Goal: Task Accomplishment & Management: Manage account settings

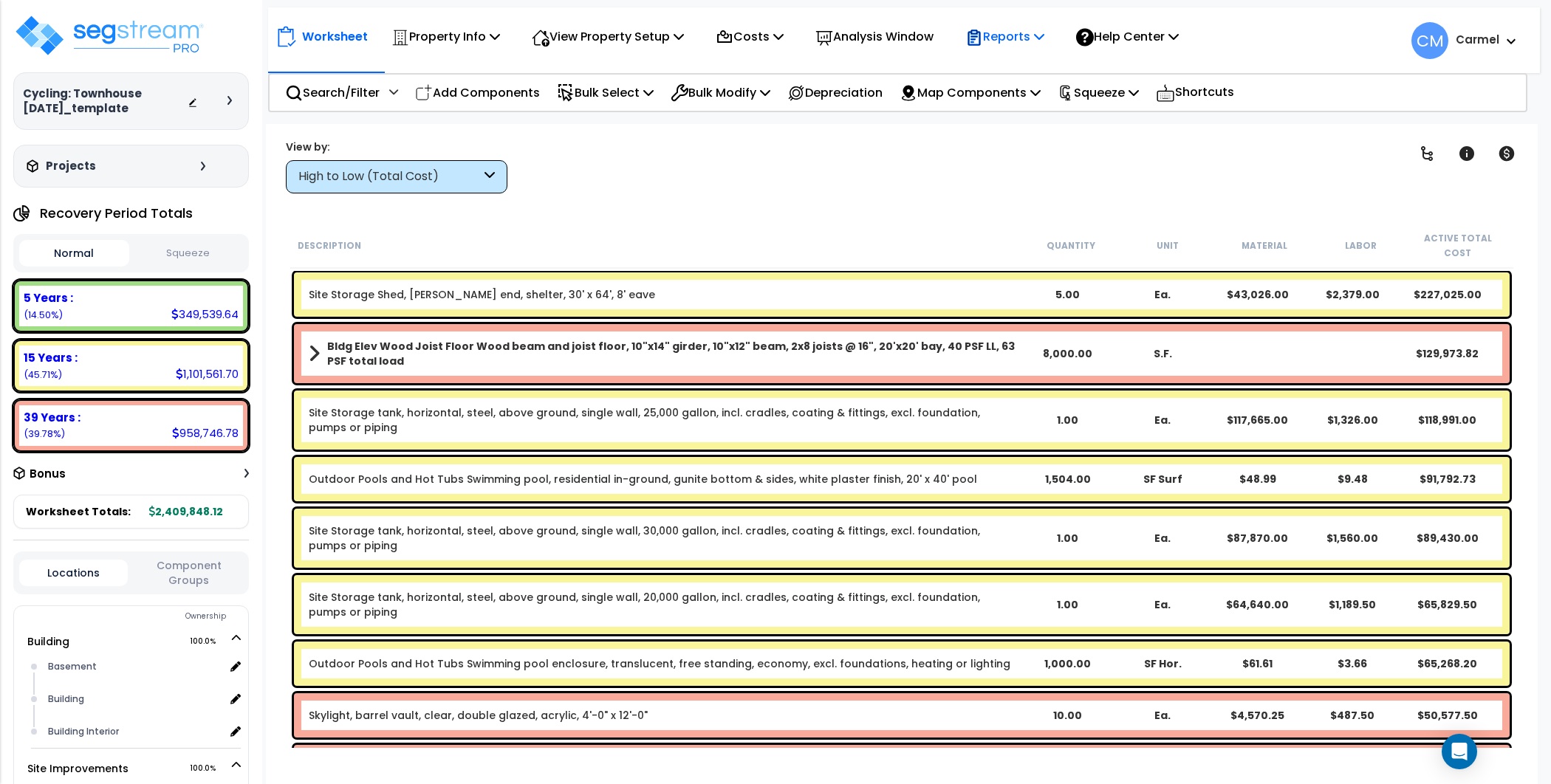
click at [1026, 25] on div "Reports" at bounding box center [1005, 36] width 79 height 34
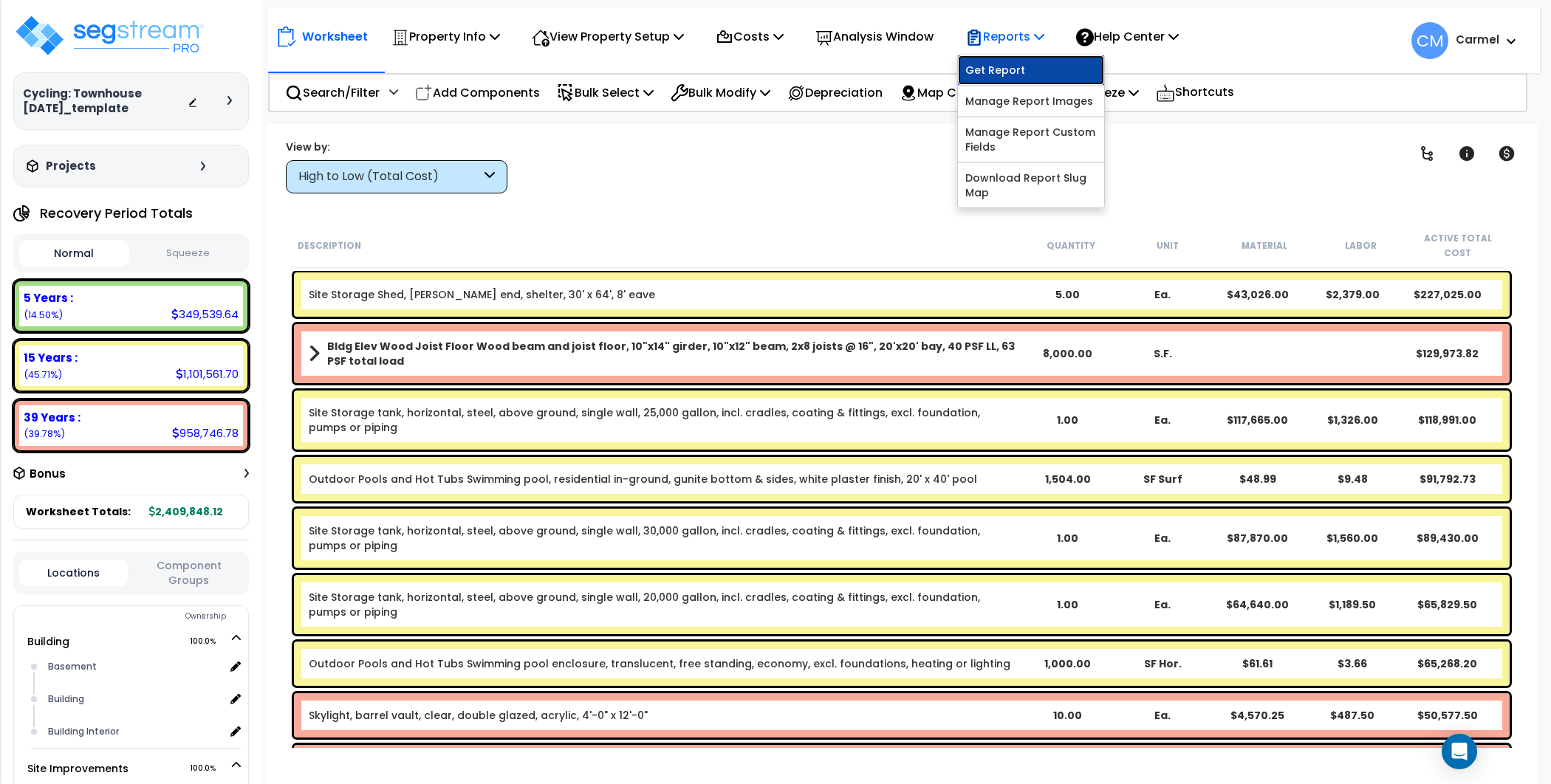
click at [1032, 57] on link "Get Report" at bounding box center [1030, 70] width 146 height 29
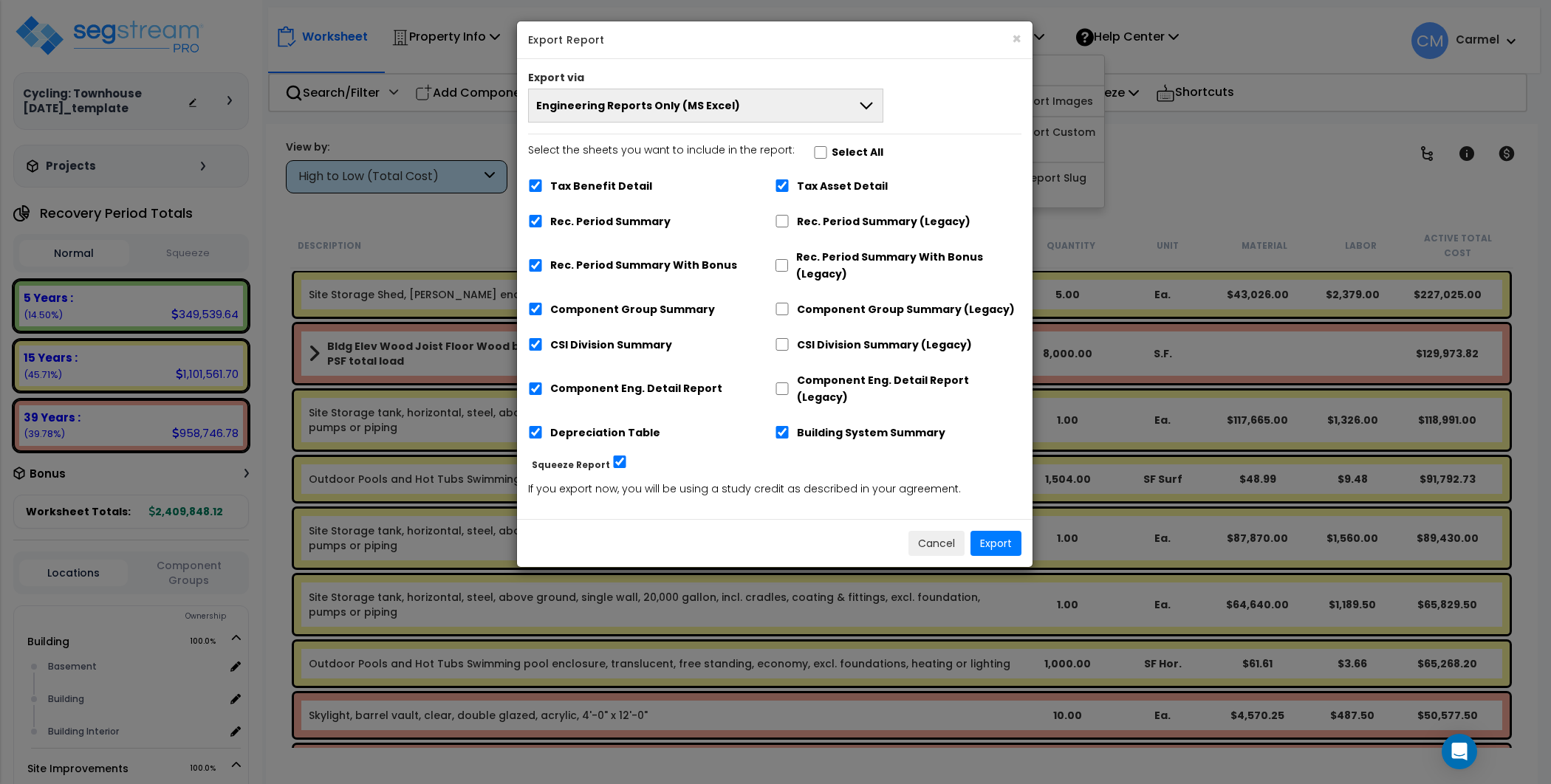
click at [758, 100] on button "Engineering Reports Only (MS Excel)" at bounding box center [705, 106] width 355 height 34
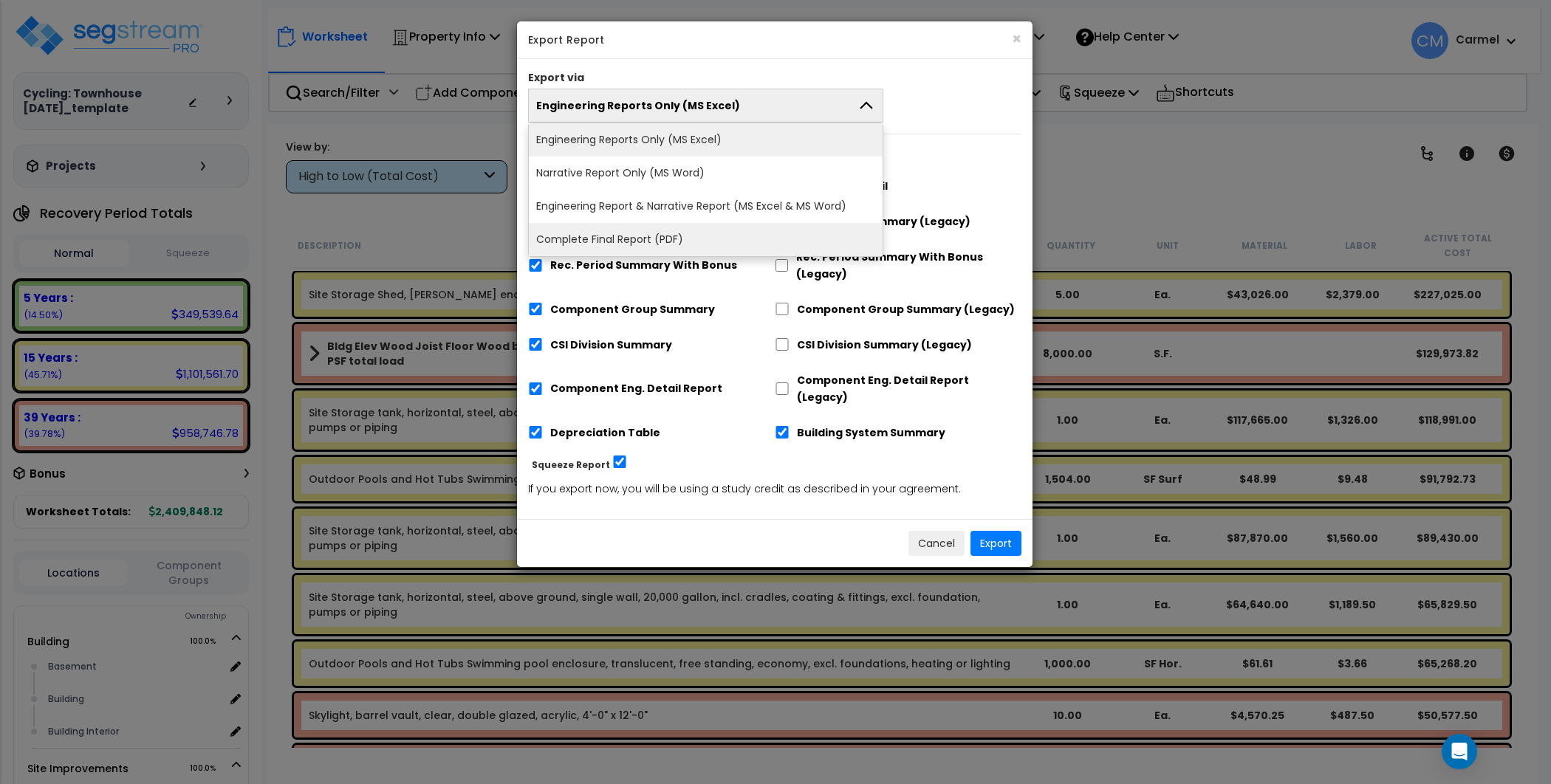
click at [670, 235] on li "Complete Final Report (PDF)" at bounding box center [705, 240] width 353 height 33
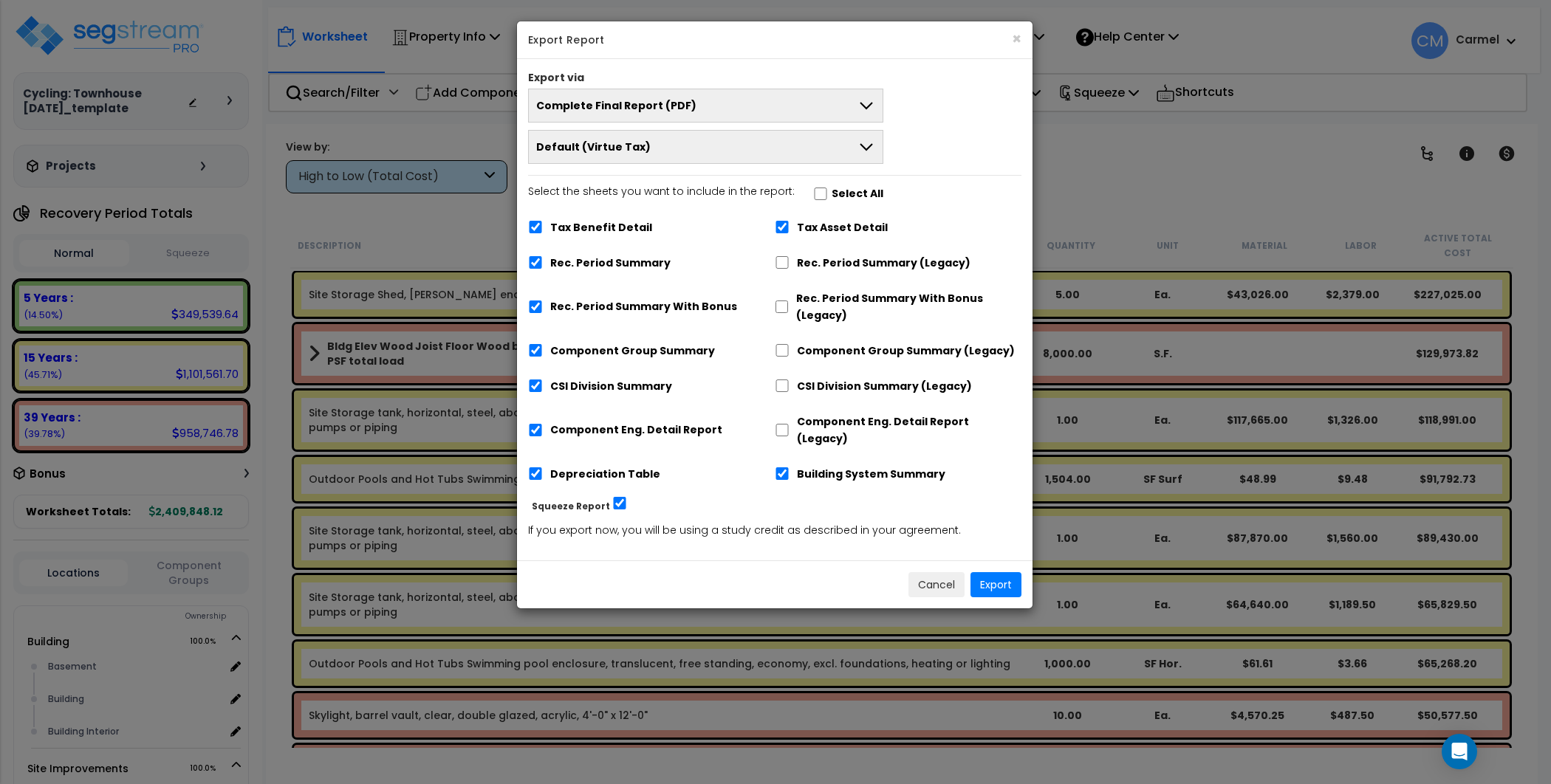
click at [702, 153] on button "Default (Virtue Tax)" at bounding box center [705, 147] width 355 height 34
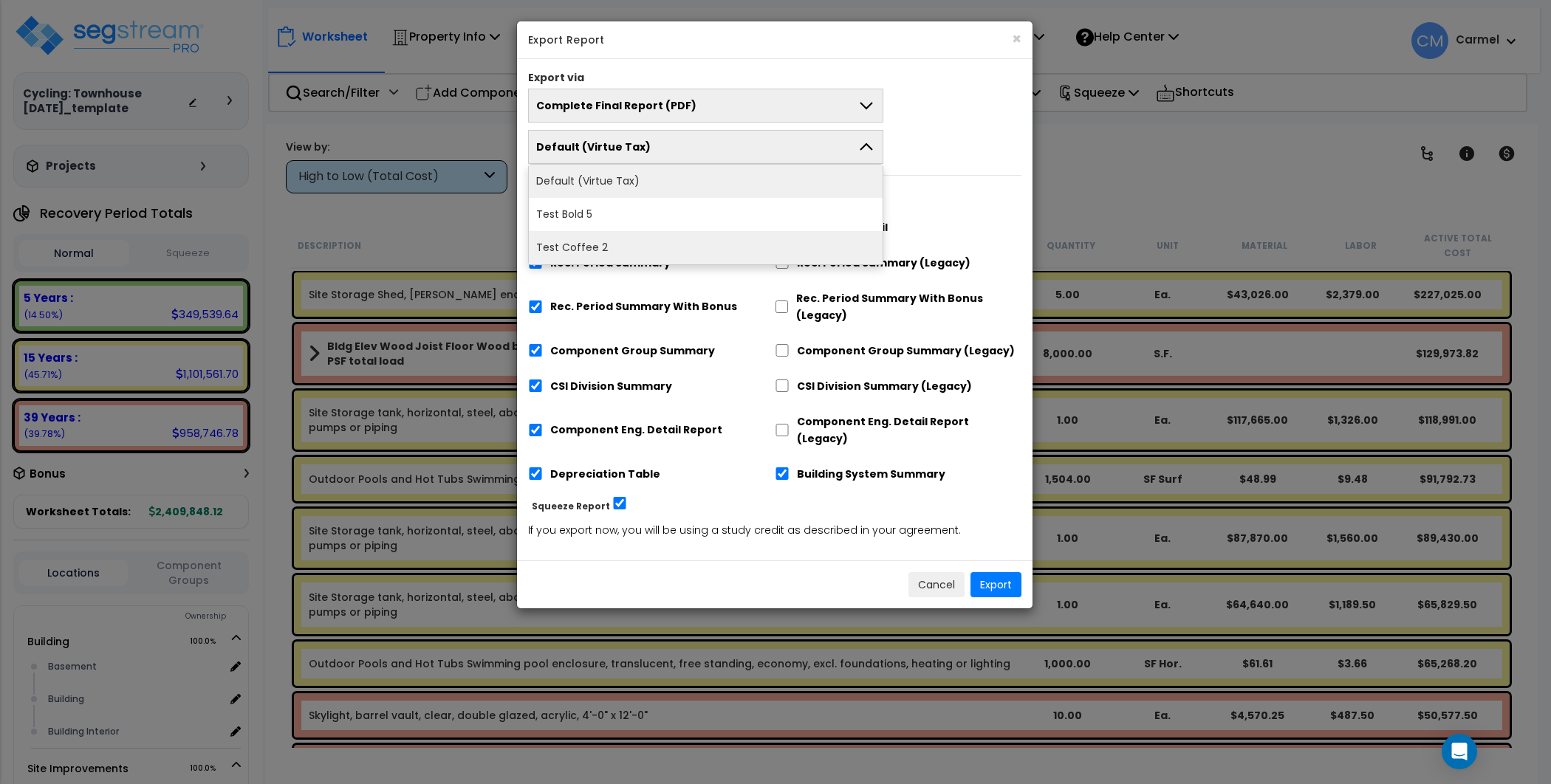
click at [677, 237] on li "Test Coffee 2" at bounding box center [705, 248] width 353 height 33
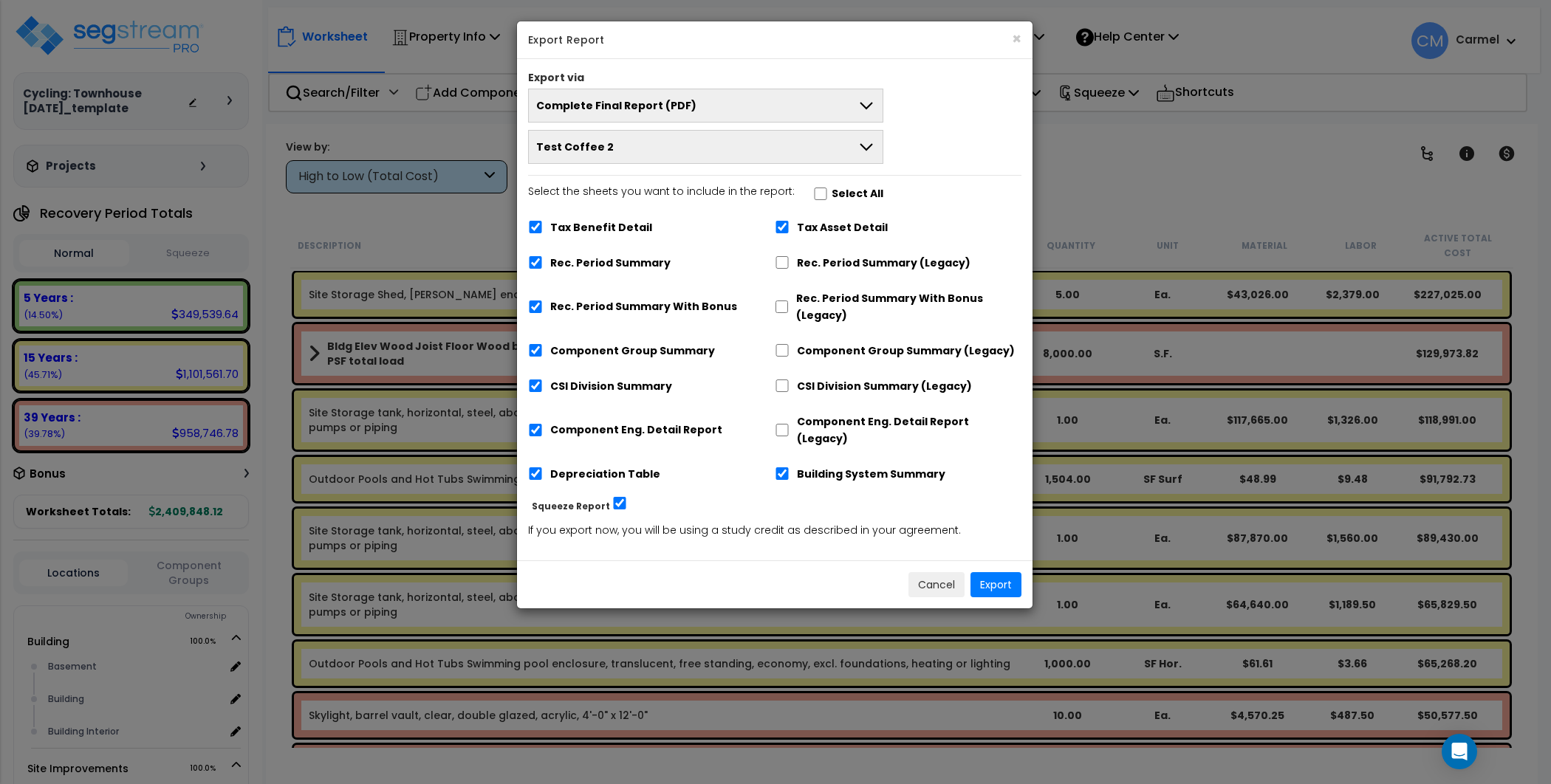
click at [633, 227] on label "Tax Benefit Detail" at bounding box center [601, 227] width 102 height 17
click at [542, 227] on input "Tax Benefit Detail" at bounding box center [535, 227] width 15 height 13
checkbox input "false"
click at [854, 466] on label "Building System Summary" at bounding box center [871, 474] width 149 height 17
click at [789, 467] on input "Building System Summary" at bounding box center [781, 473] width 15 height 13
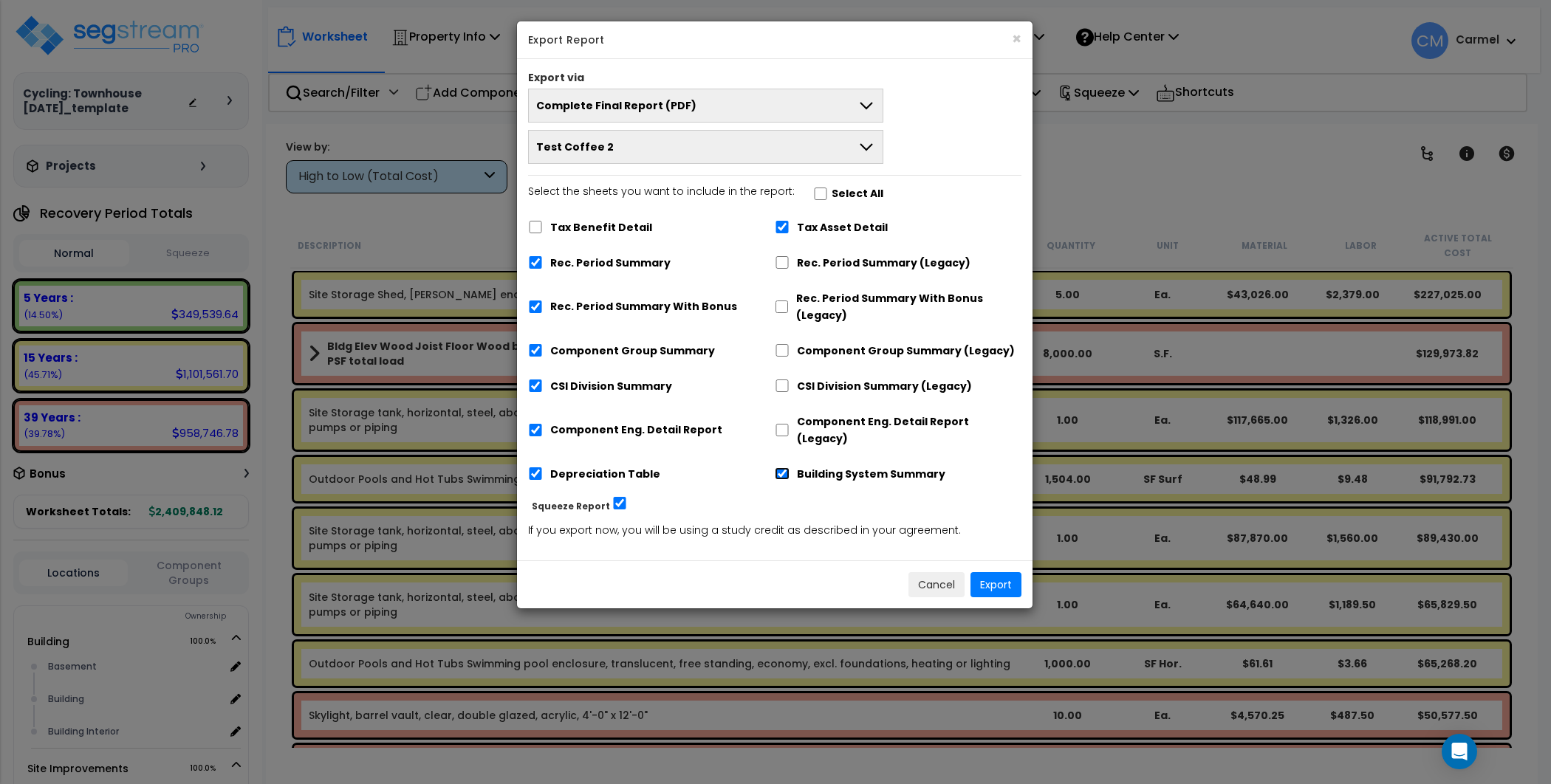
checkbox input "false"
click at [646, 386] on label "CSI Division Summary" at bounding box center [611, 386] width 121 height 17
click at [542, 386] on input "CSI Division Summary" at bounding box center [535, 386] width 15 height 13
checkbox input "false"
click at [994, 573] on button "Export" at bounding box center [996, 585] width 51 height 25
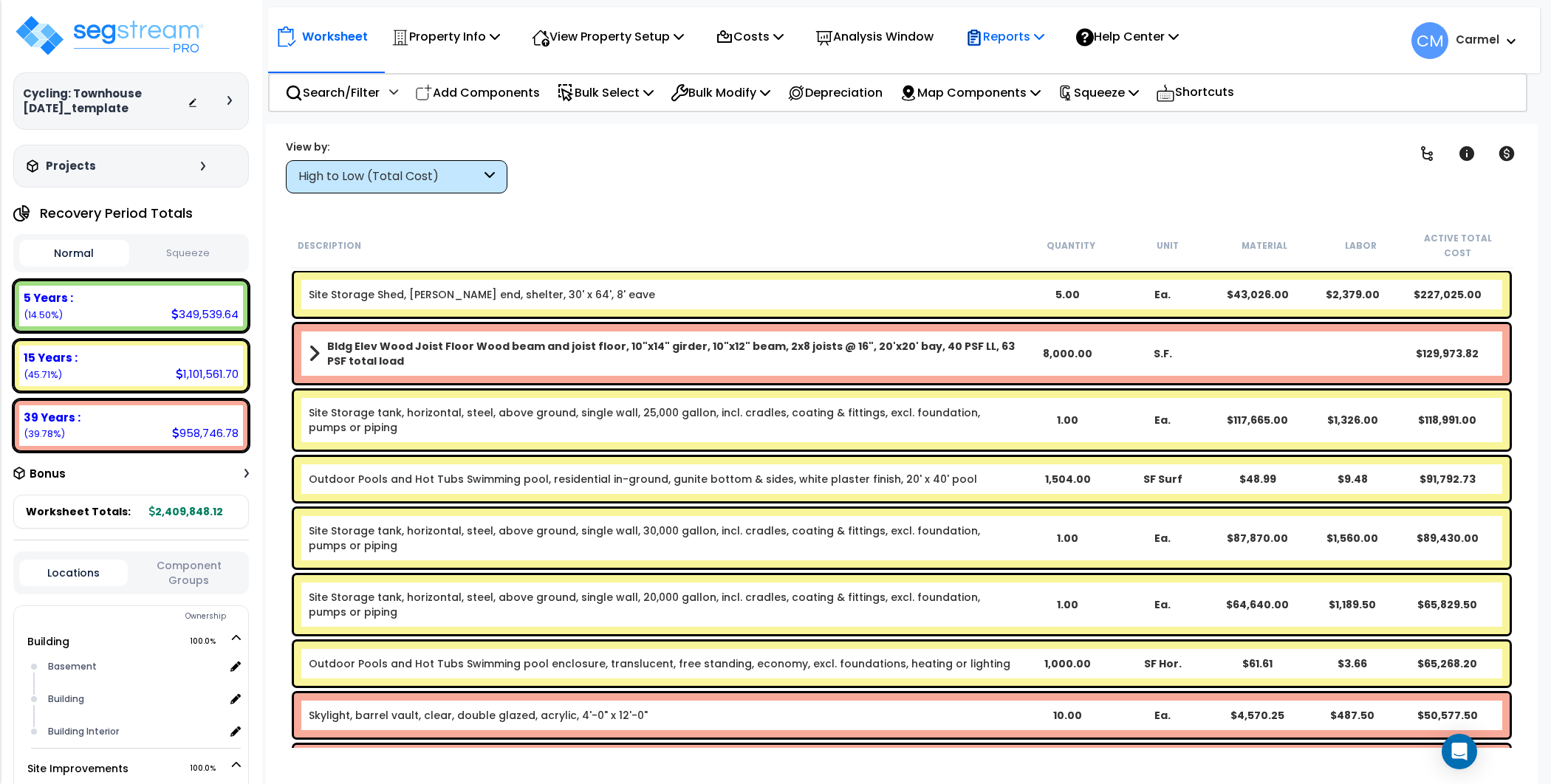
click at [1019, 28] on p "Reports" at bounding box center [1005, 36] width 79 height 20
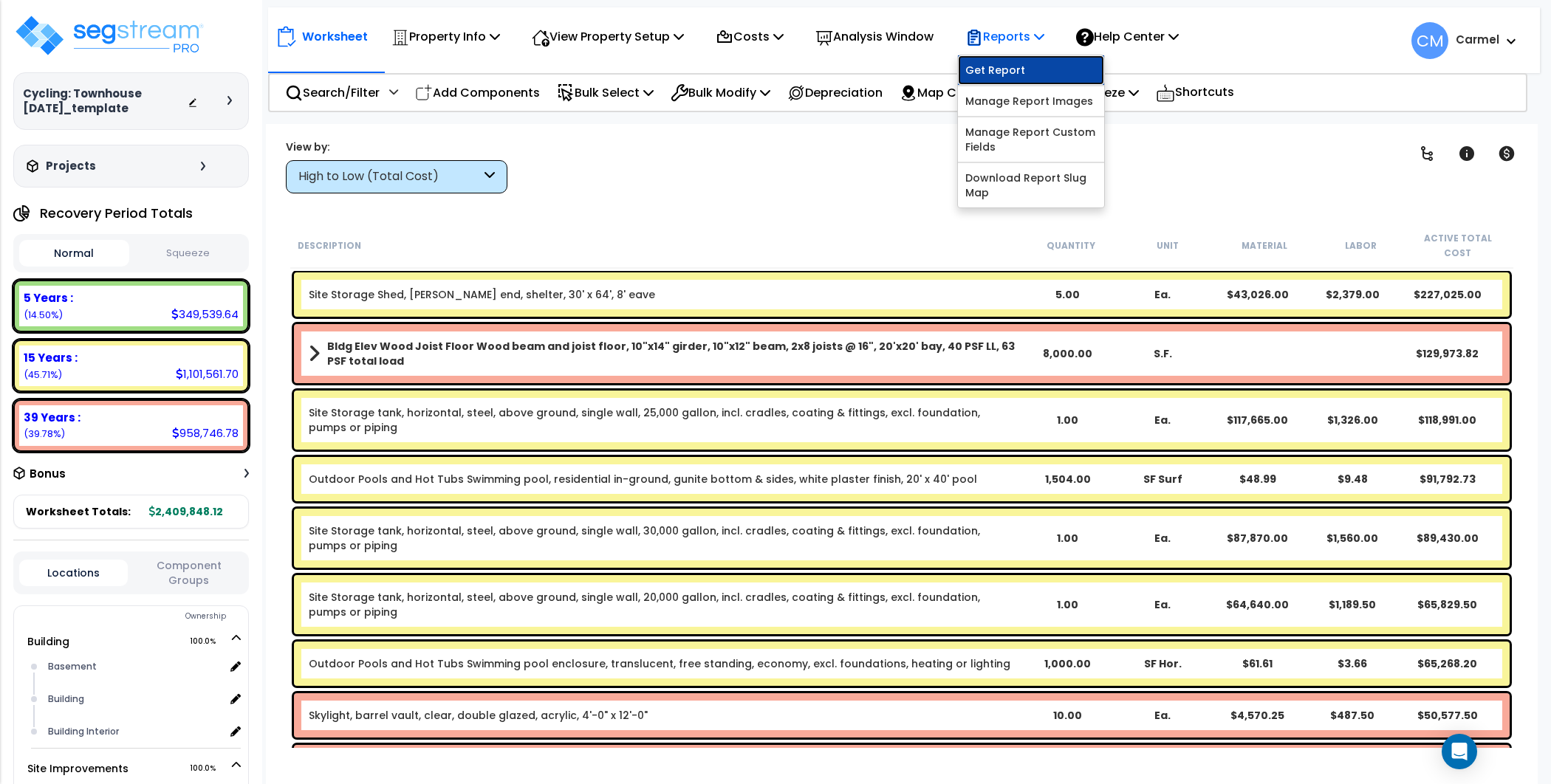
click at [1019, 64] on link "Get Report" at bounding box center [1030, 70] width 146 height 29
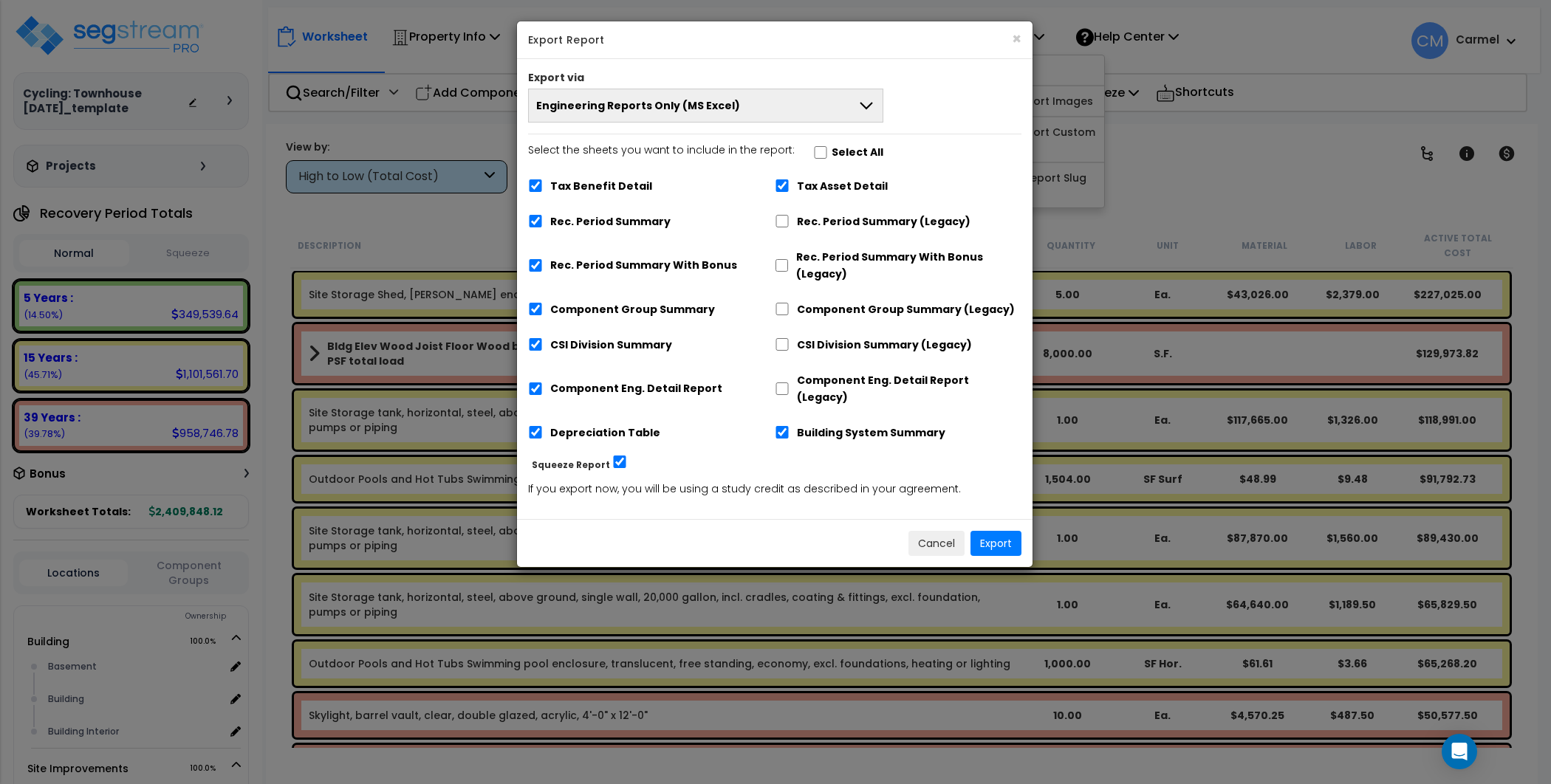
click at [798, 90] on button "Engineering Reports Only (MS Excel)" at bounding box center [705, 106] width 355 height 34
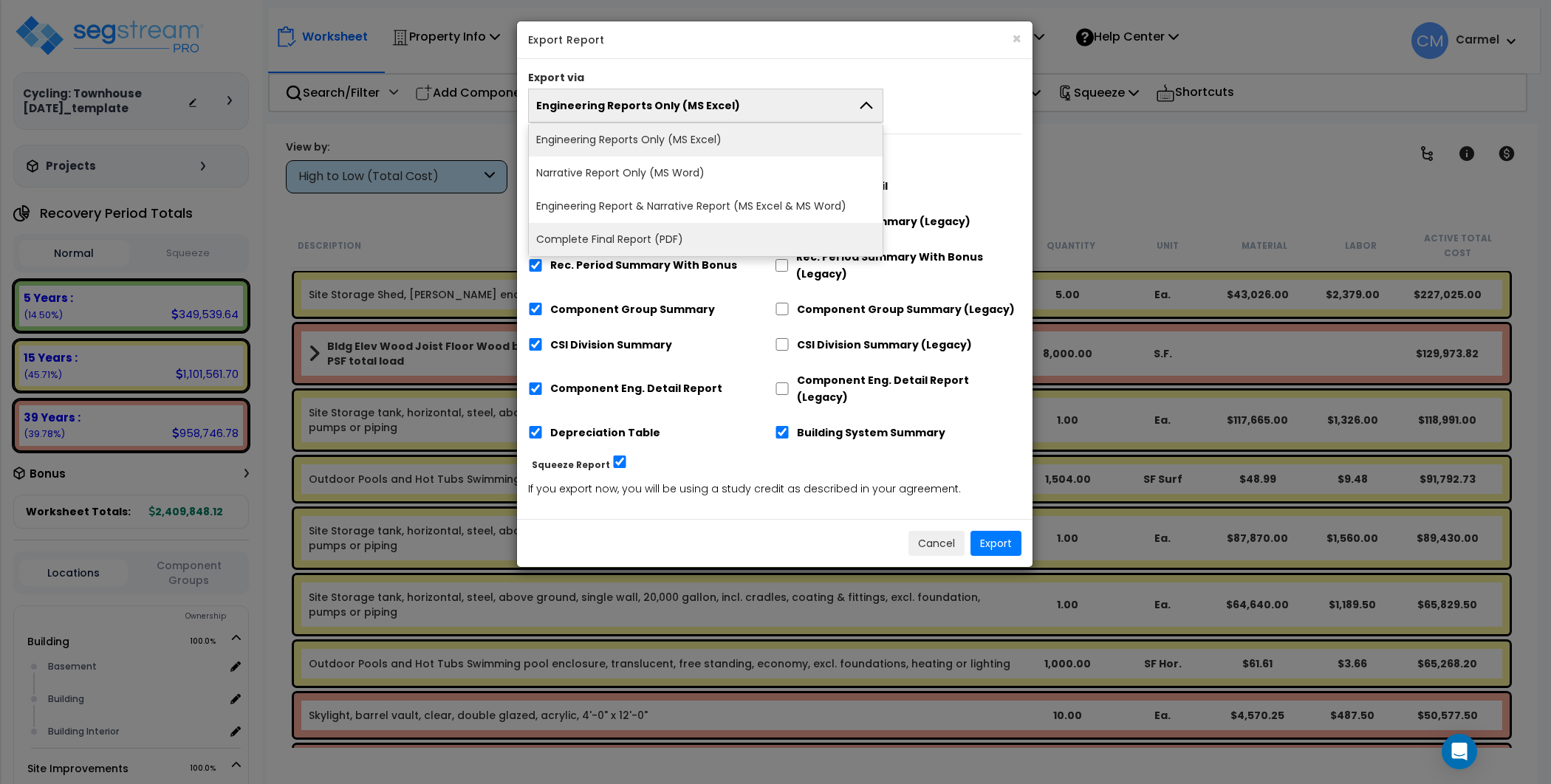
click at [708, 239] on li "Complete Final Report (PDF)" at bounding box center [705, 240] width 353 height 33
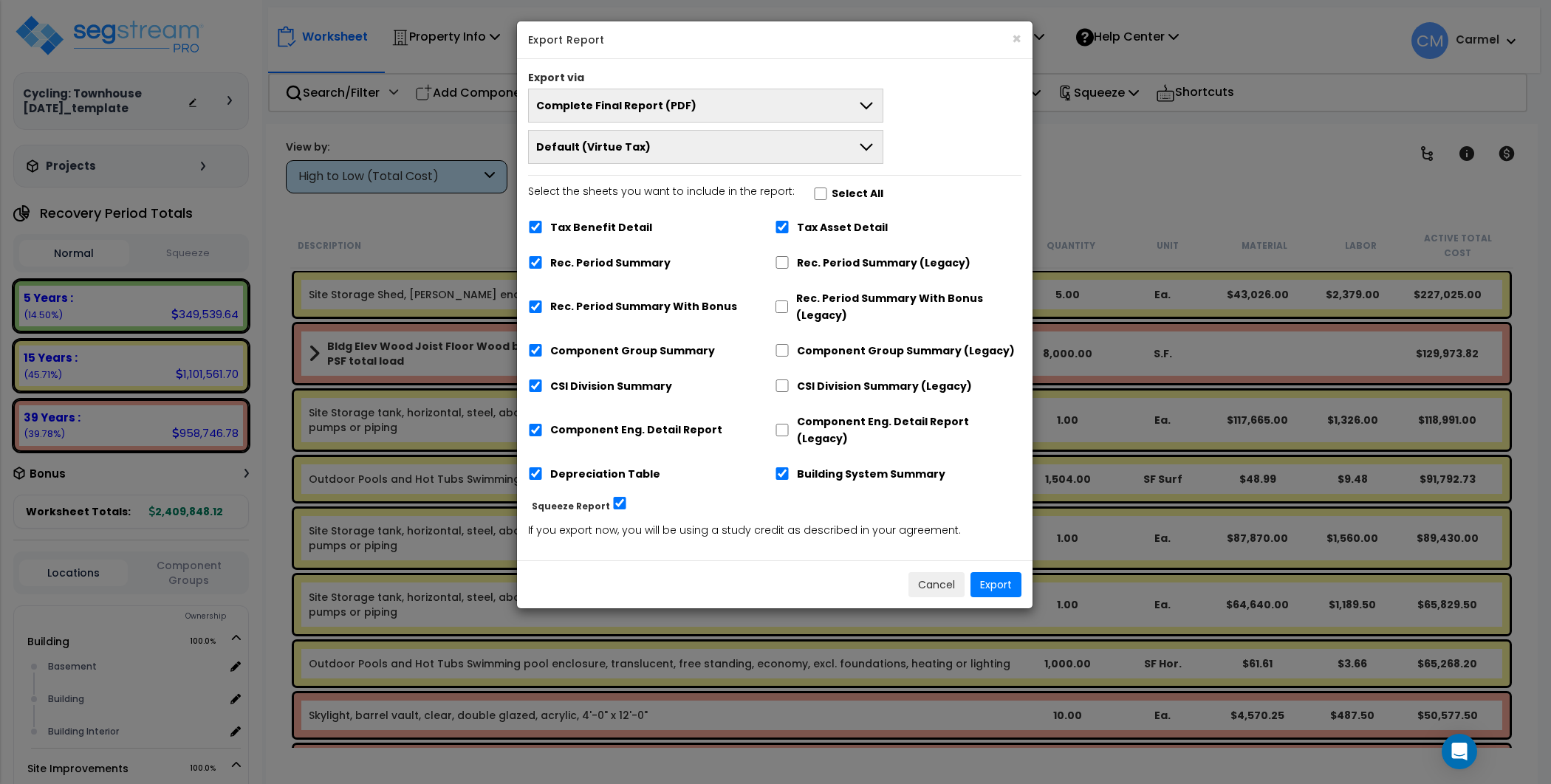
click at [673, 154] on button "Default (Virtue Tax)" at bounding box center [705, 147] width 355 height 34
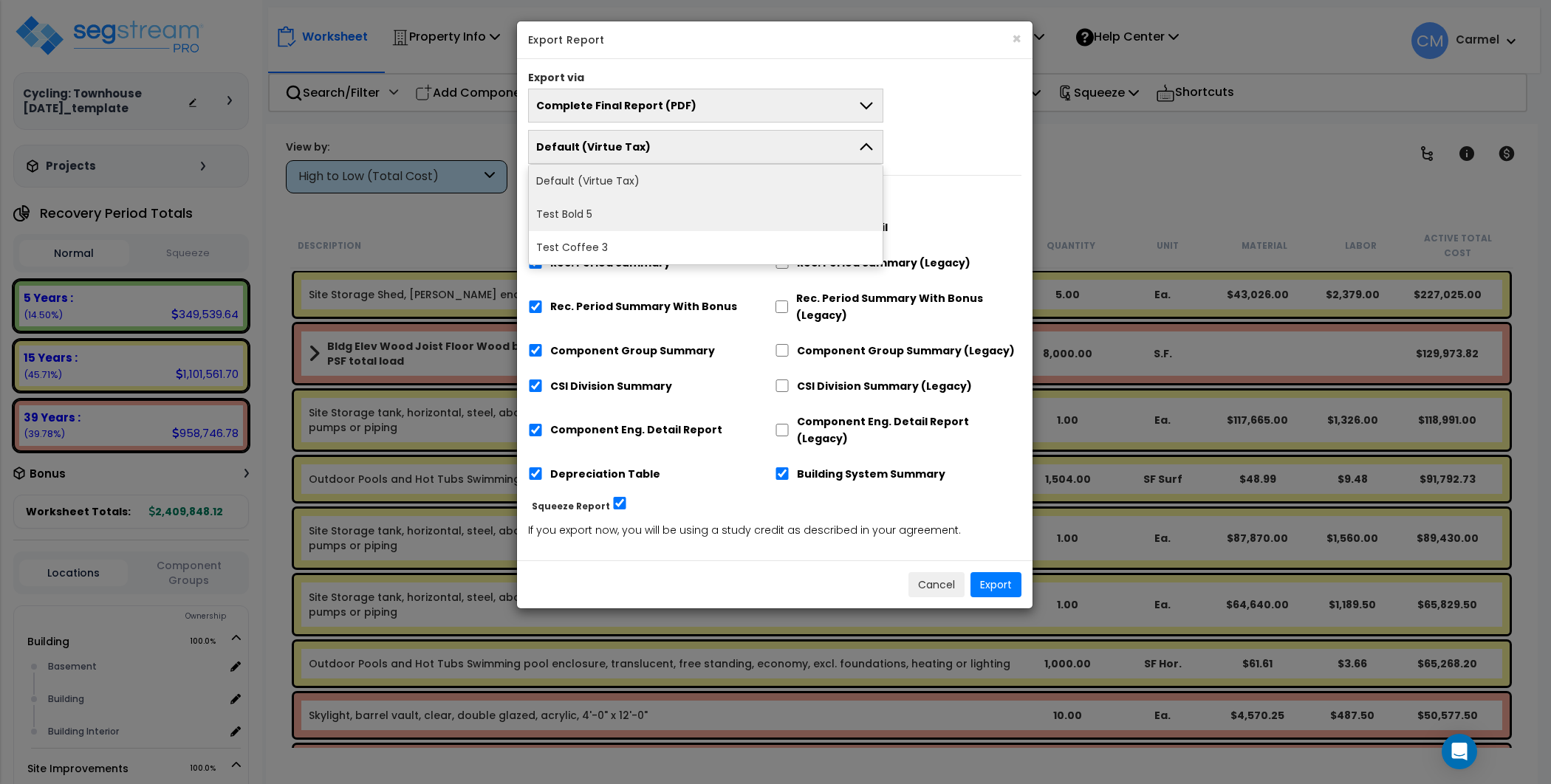
click at [663, 215] on li "Test Bold 5" at bounding box center [705, 214] width 353 height 33
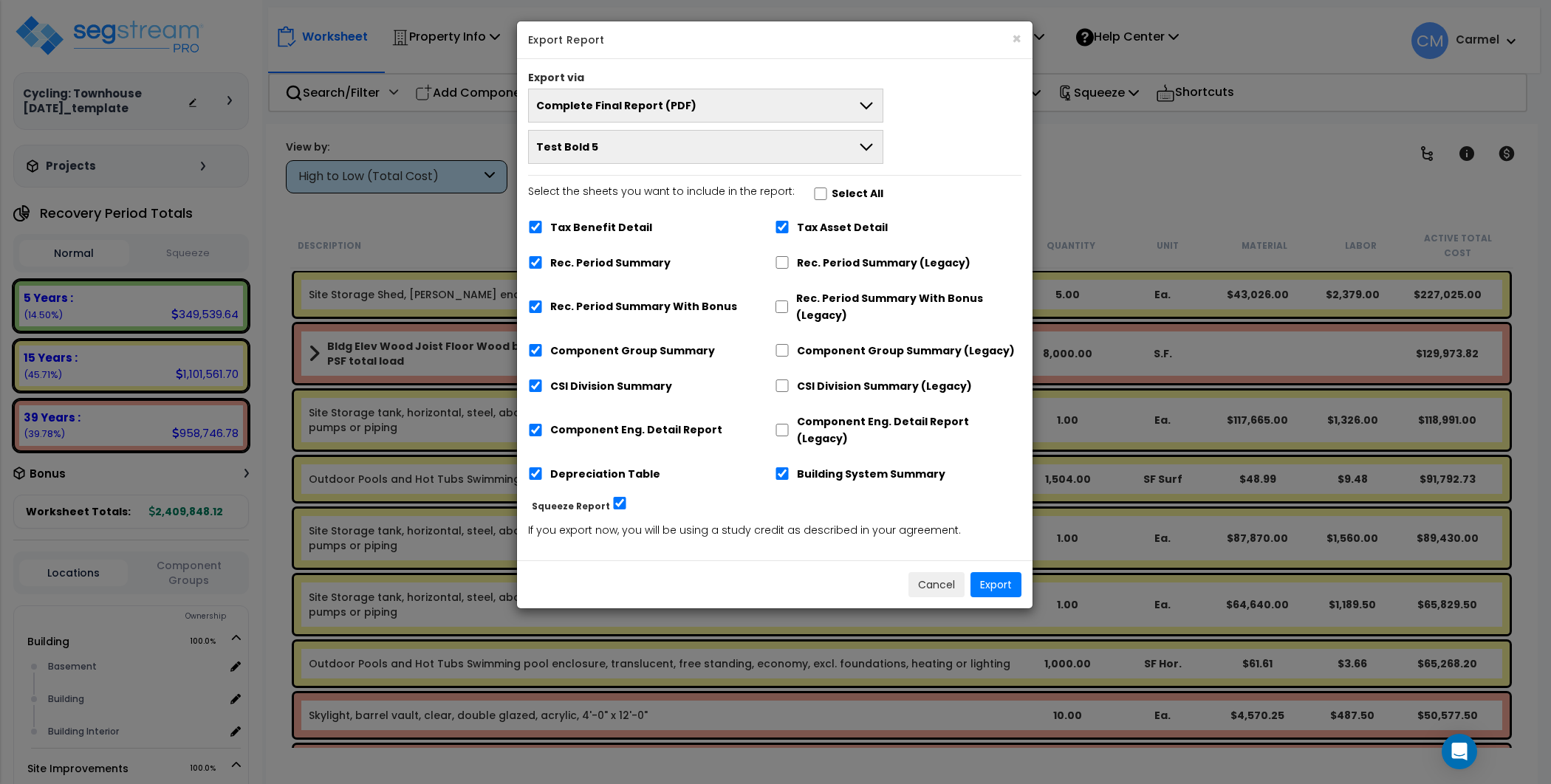
click at [648, 149] on button "Test Bold 5" at bounding box center [705, 147] width 355 height 34
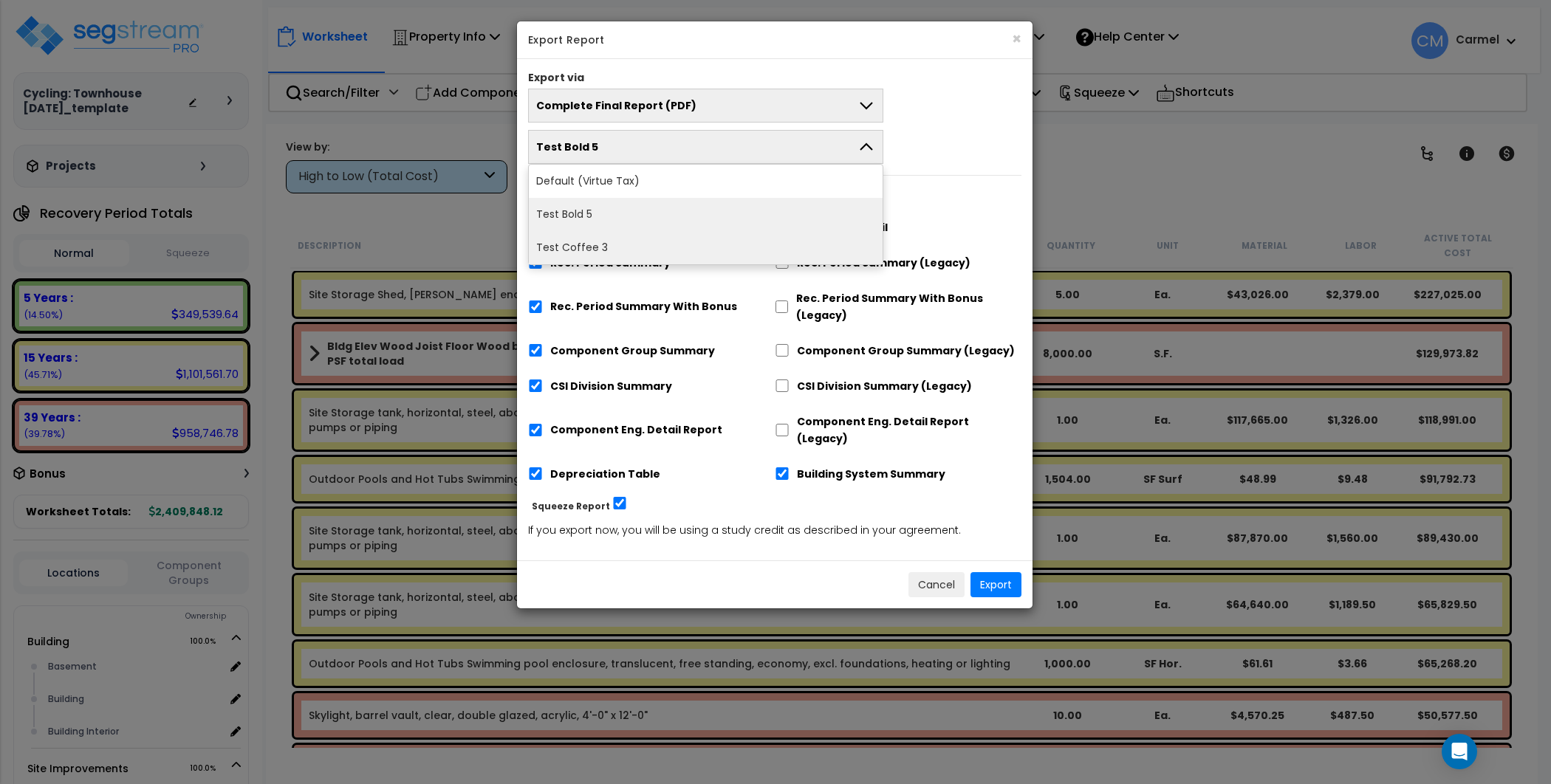
click at [591, 249] on li "Test Coffee 3" at bounding box center [705, 248] width 353 height 33
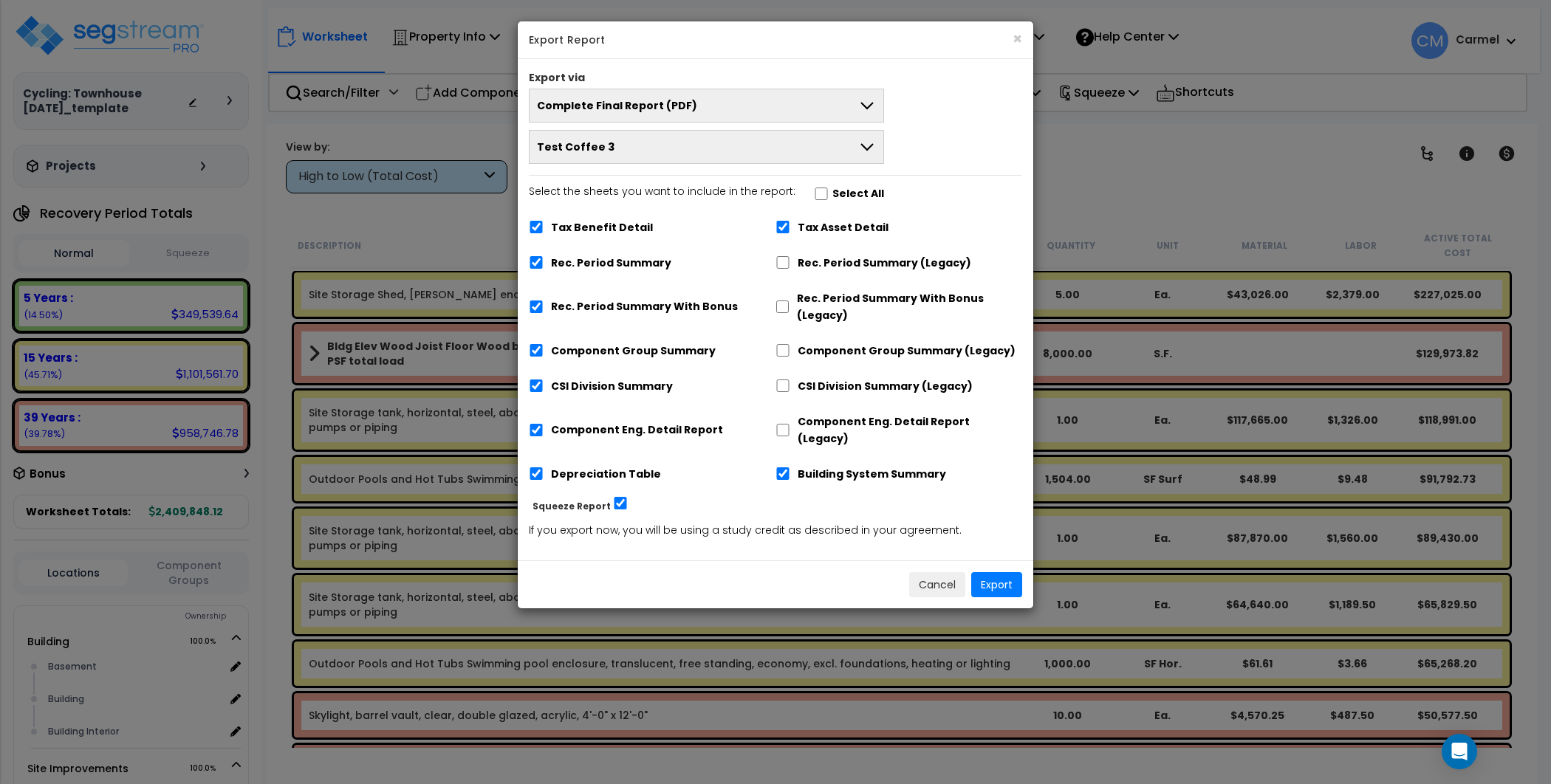
click at [594, 237] on div "Tax Benefit Detail" at bounding box center [652, 225] width 247 height 28
click at [596, 232] on label "Tax Benefit Detail" at bounding box center [602, 227] width 102 height 17
click at [543, 232] on input "Tax Benefit Detail" at bounding box center [536, 227] width 15 height 13
checkbox input "false"
click at [607, 303] on label "Rec. Period Summary With Bonus" at bounding box center [644, 306] width 187 height 17
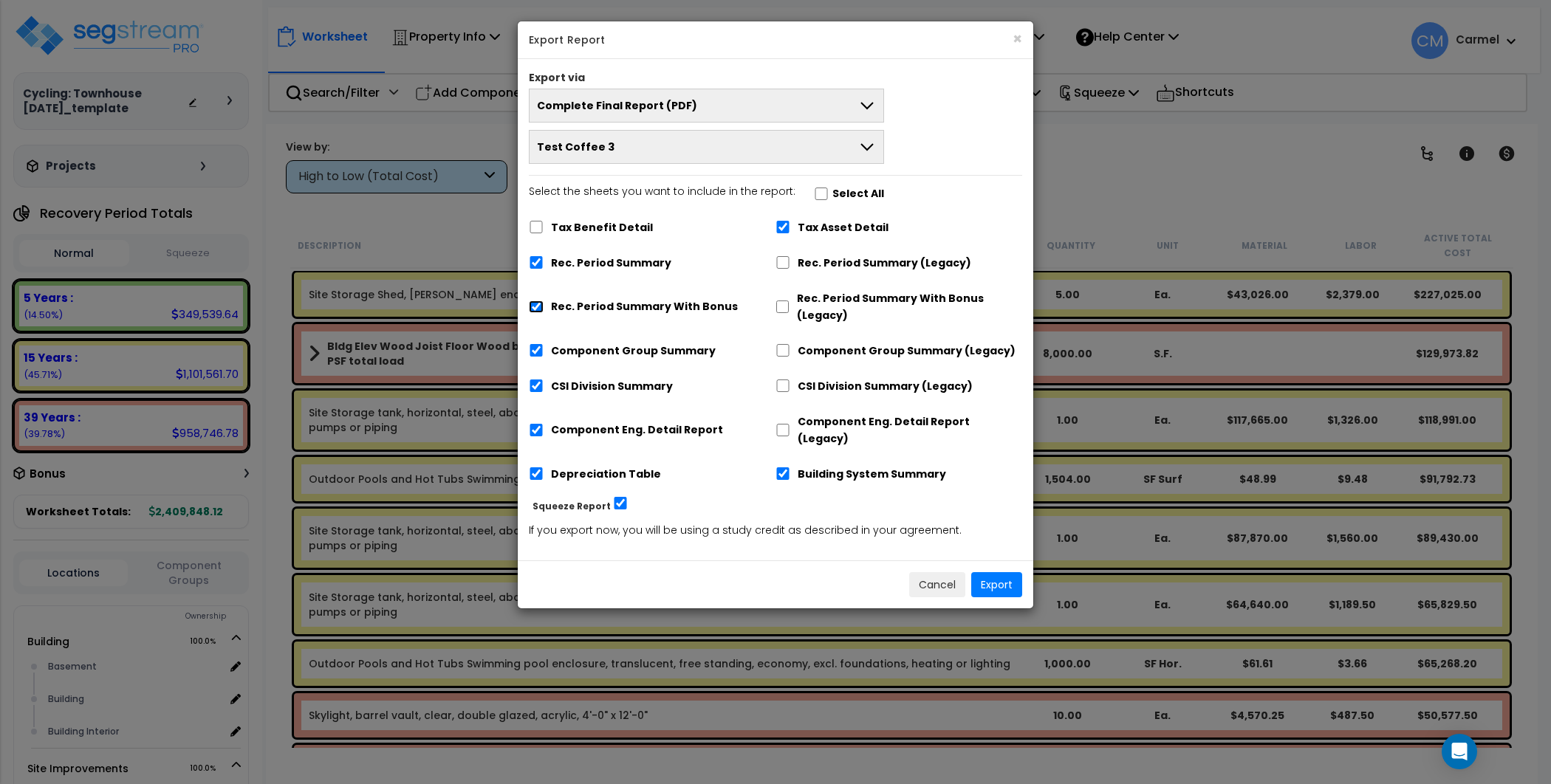
click at [543, 303] on input "Rec. Period Summary With Bonus" at bounding box center [536, 306] width 15 height 13
checkbox input "false"
click at [1006, 574] on button "Export" at bounding box center [997, 585] width 51 height 25
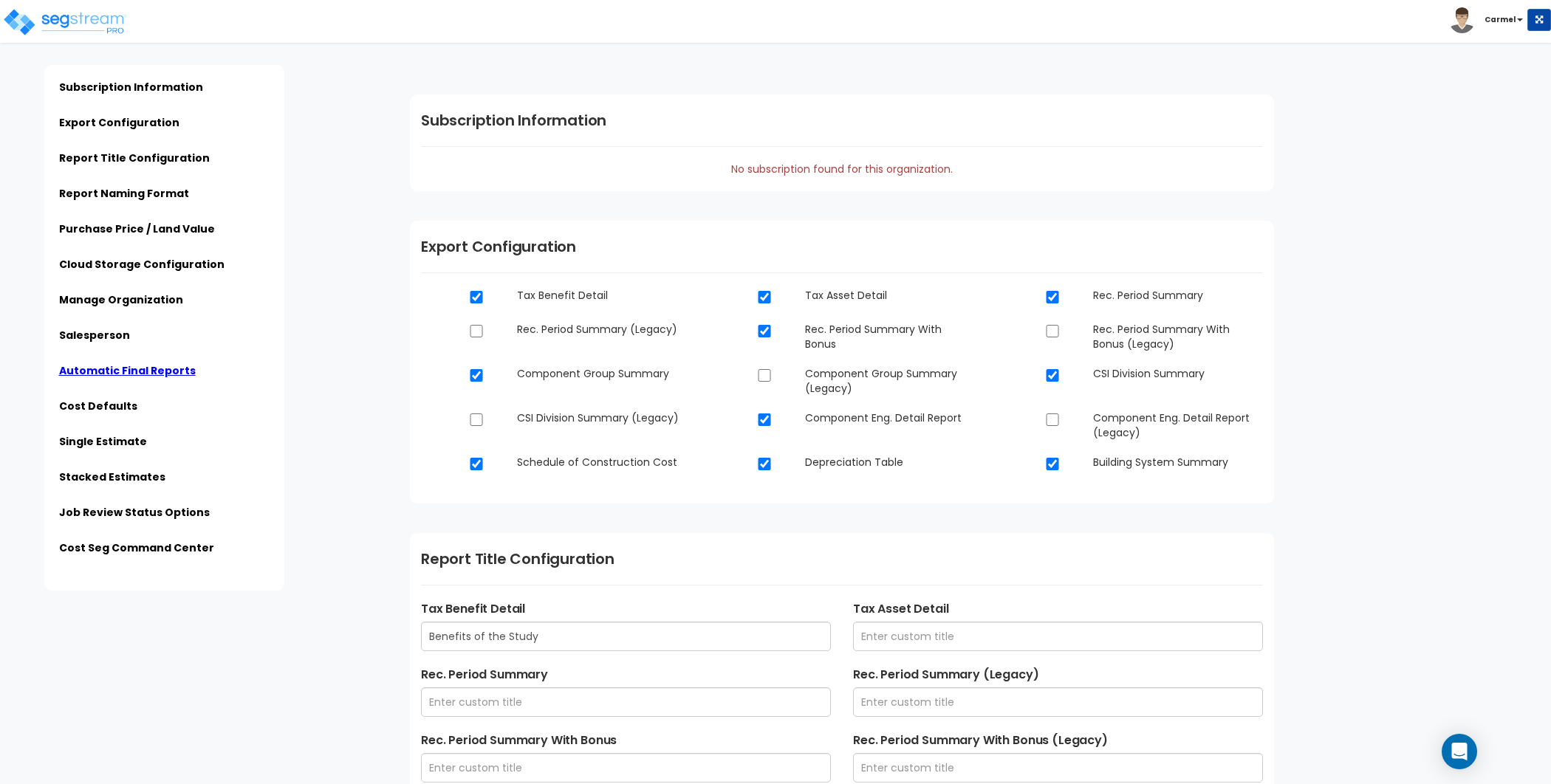
scroll to position [3518, 0]
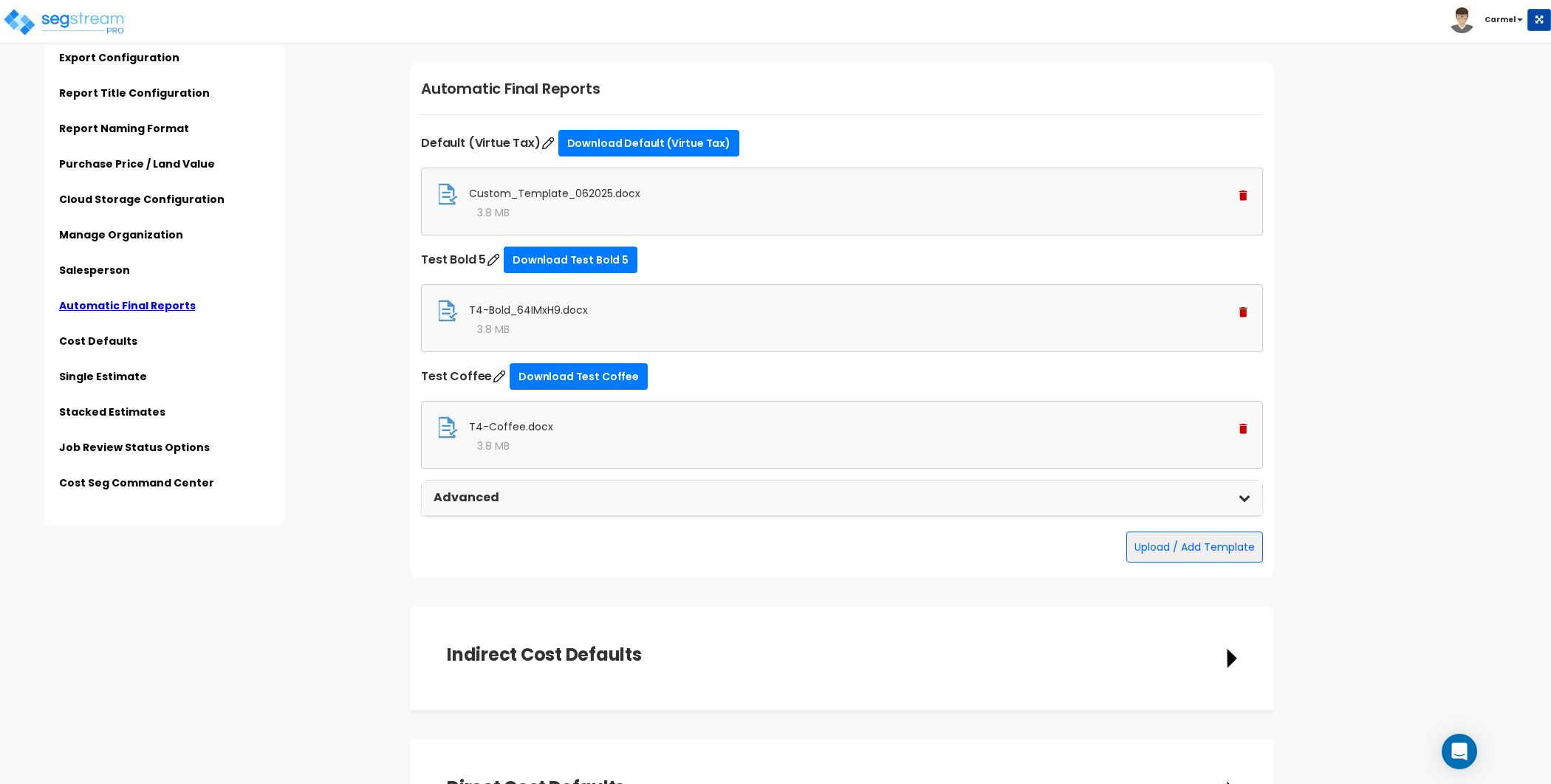
click at [1247, 424] on img at bounding box center [1244, 429] width 8 height 11
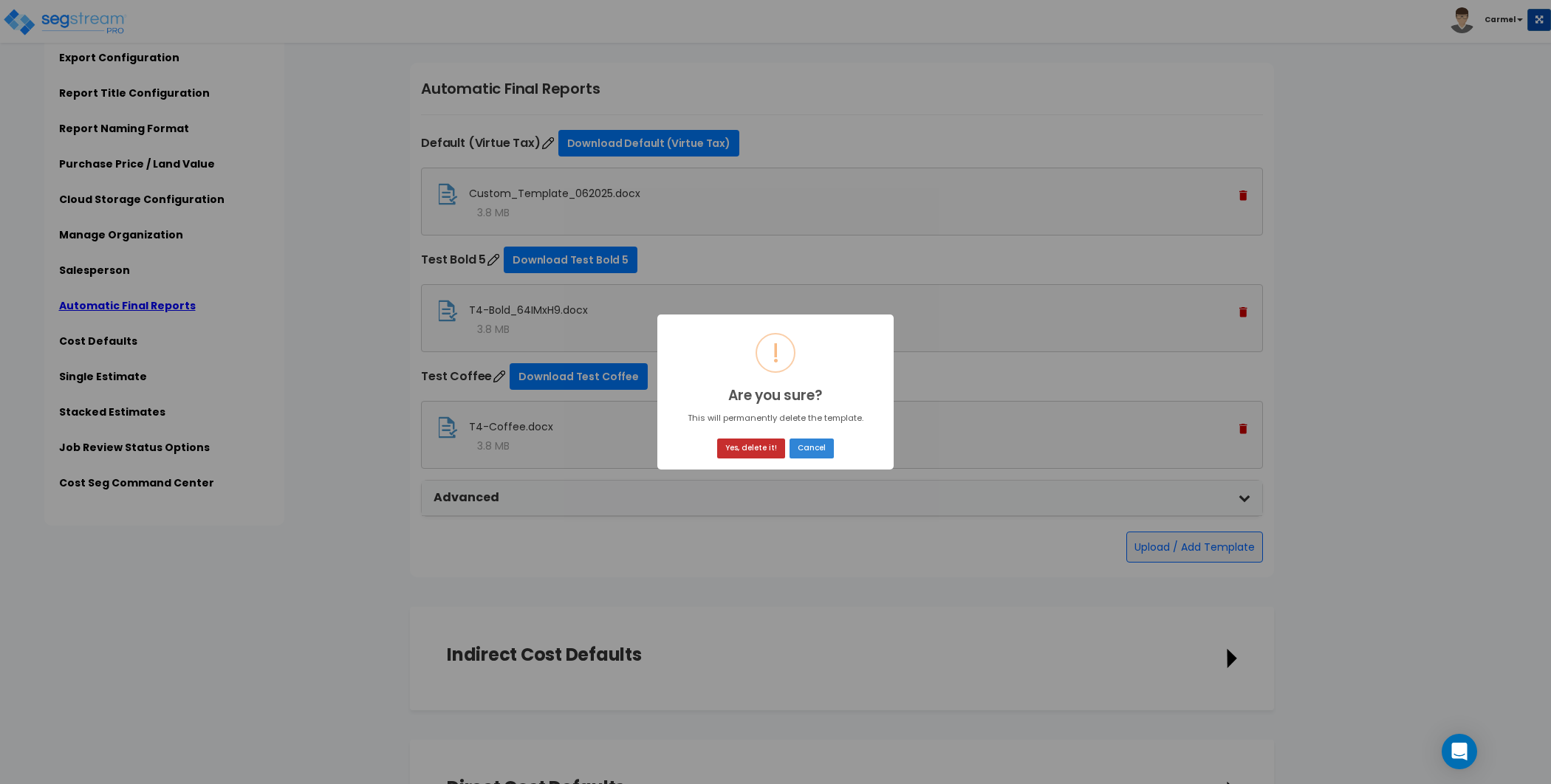
click at [749, 446] on button "Yes, delete it!" at bounding box center [750, 448] width 68 height 20
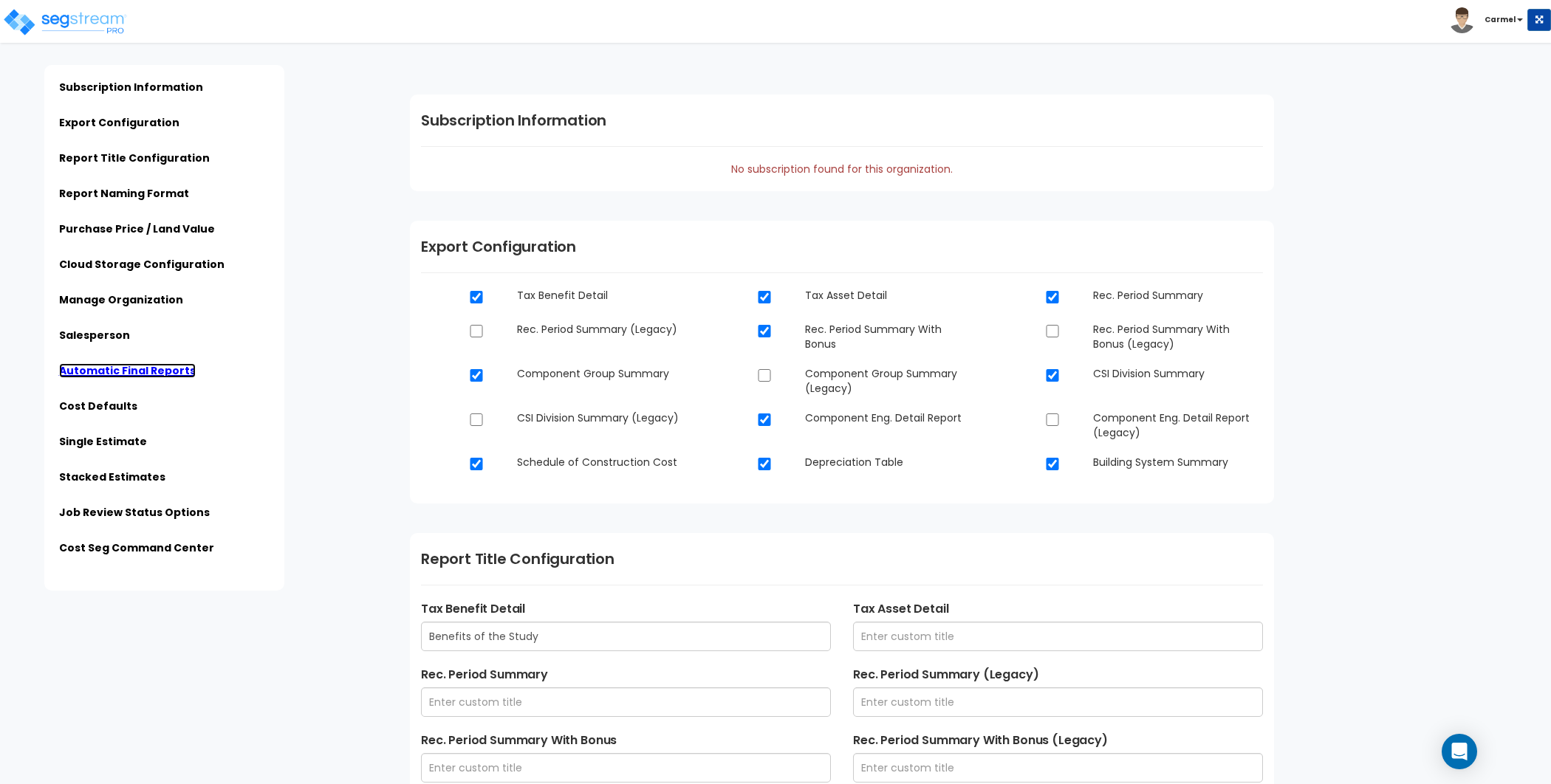
click at [156, 368] on link "Automatic Final Reports" at bounding box center [127, 370] width 137 height 15
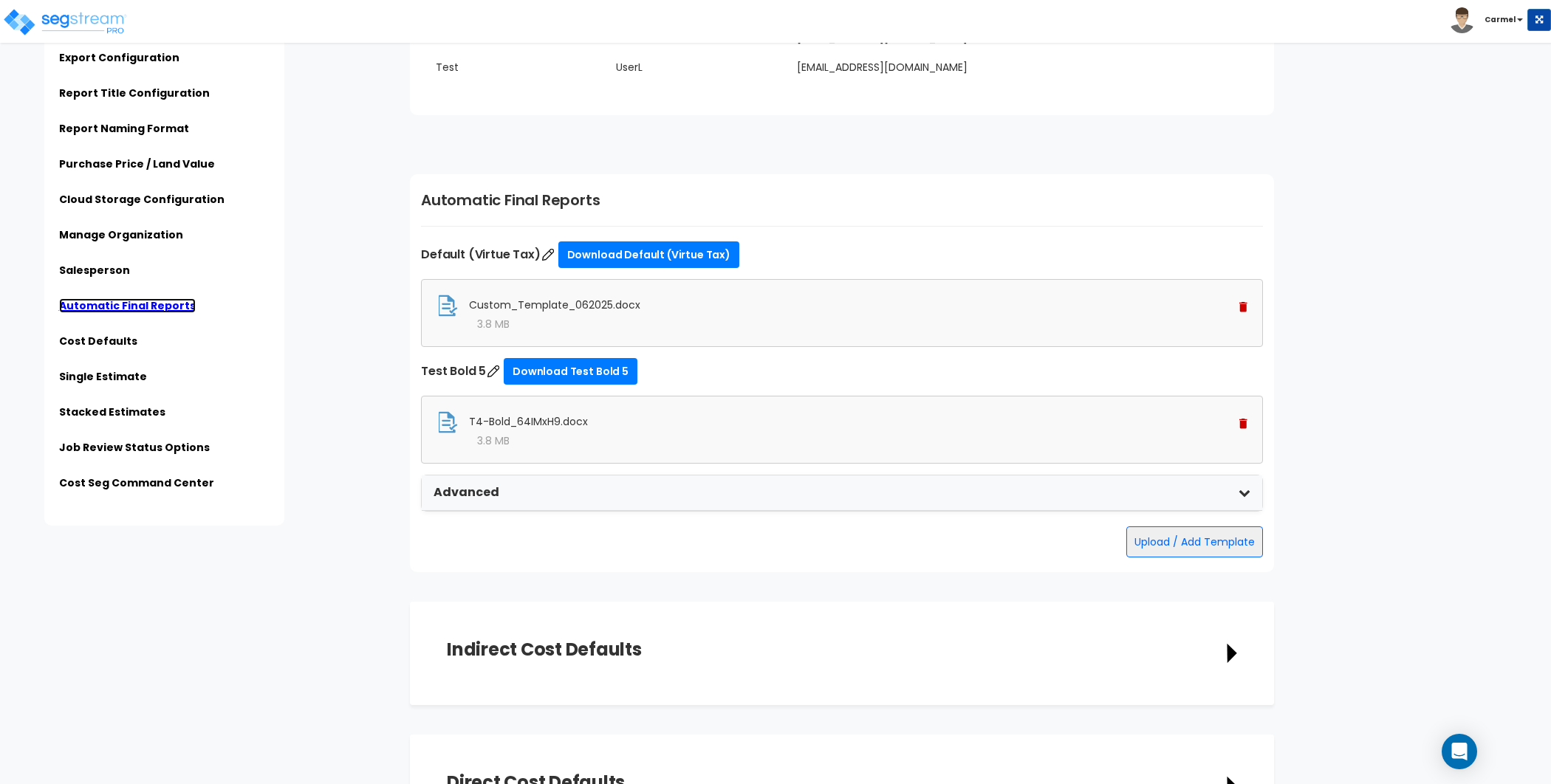
scroll to position [3518, 0]
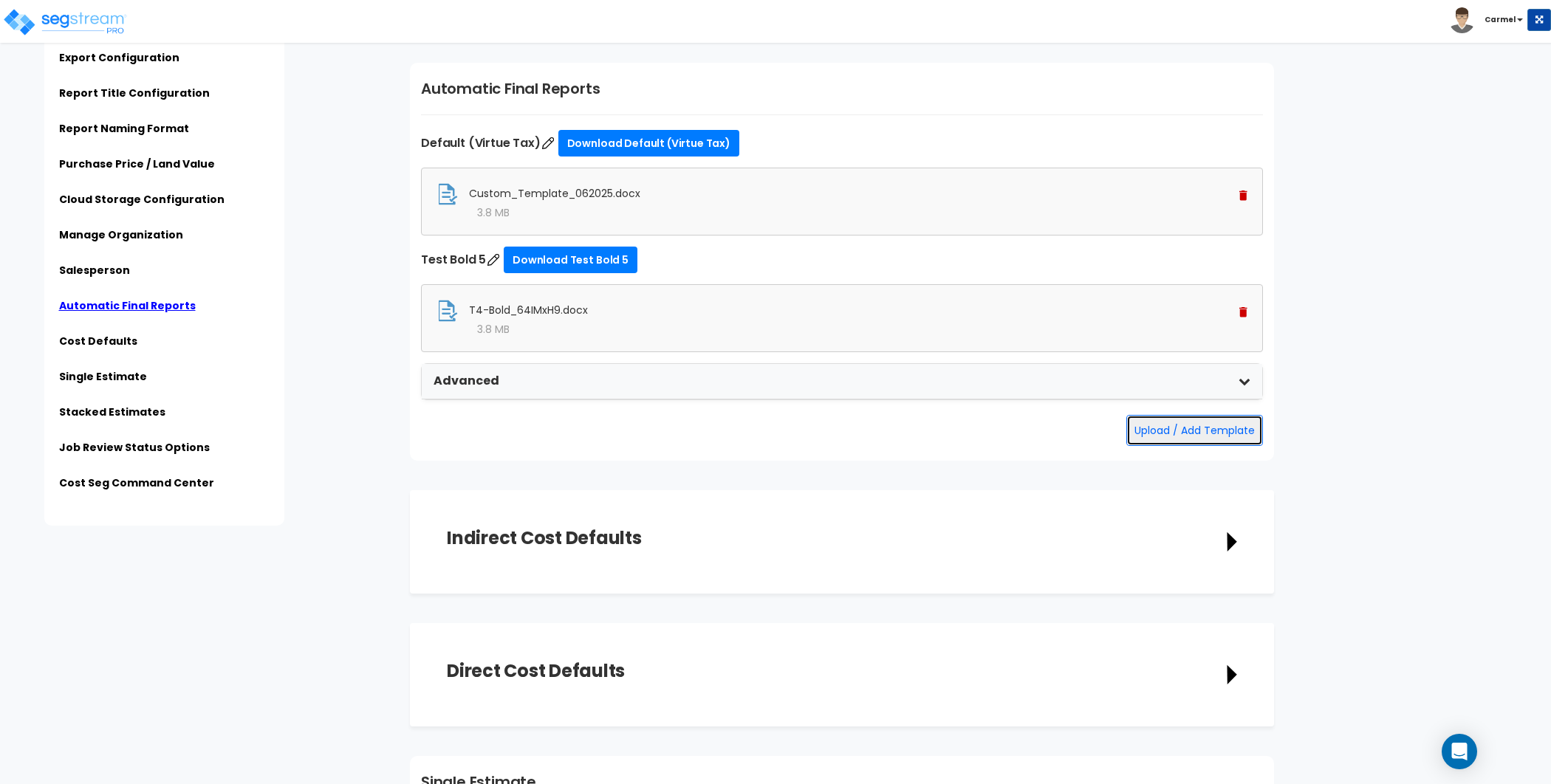
click at [1166, 425] on button "Upload / Add Template" at bounding box center [1195, 431] width 137 height 31
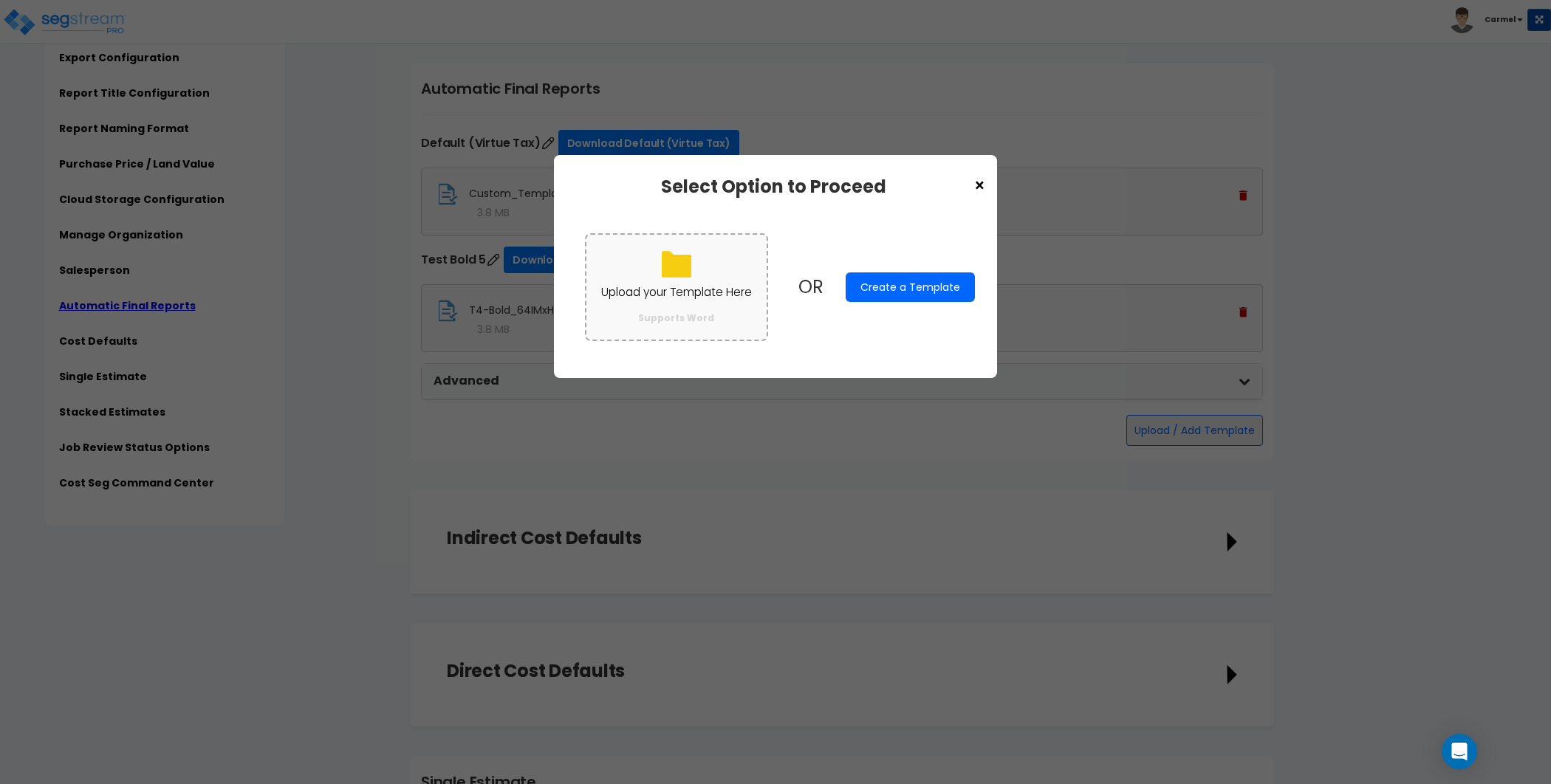
click at [737, 305] on label "Upload your Template Here Supports Word" at bounding box center [676, 286] width 183 height 107
click at [0, 0] on input "Upload your Template Here Supports Word" at bounding box center [0, 0] width 0 height 0
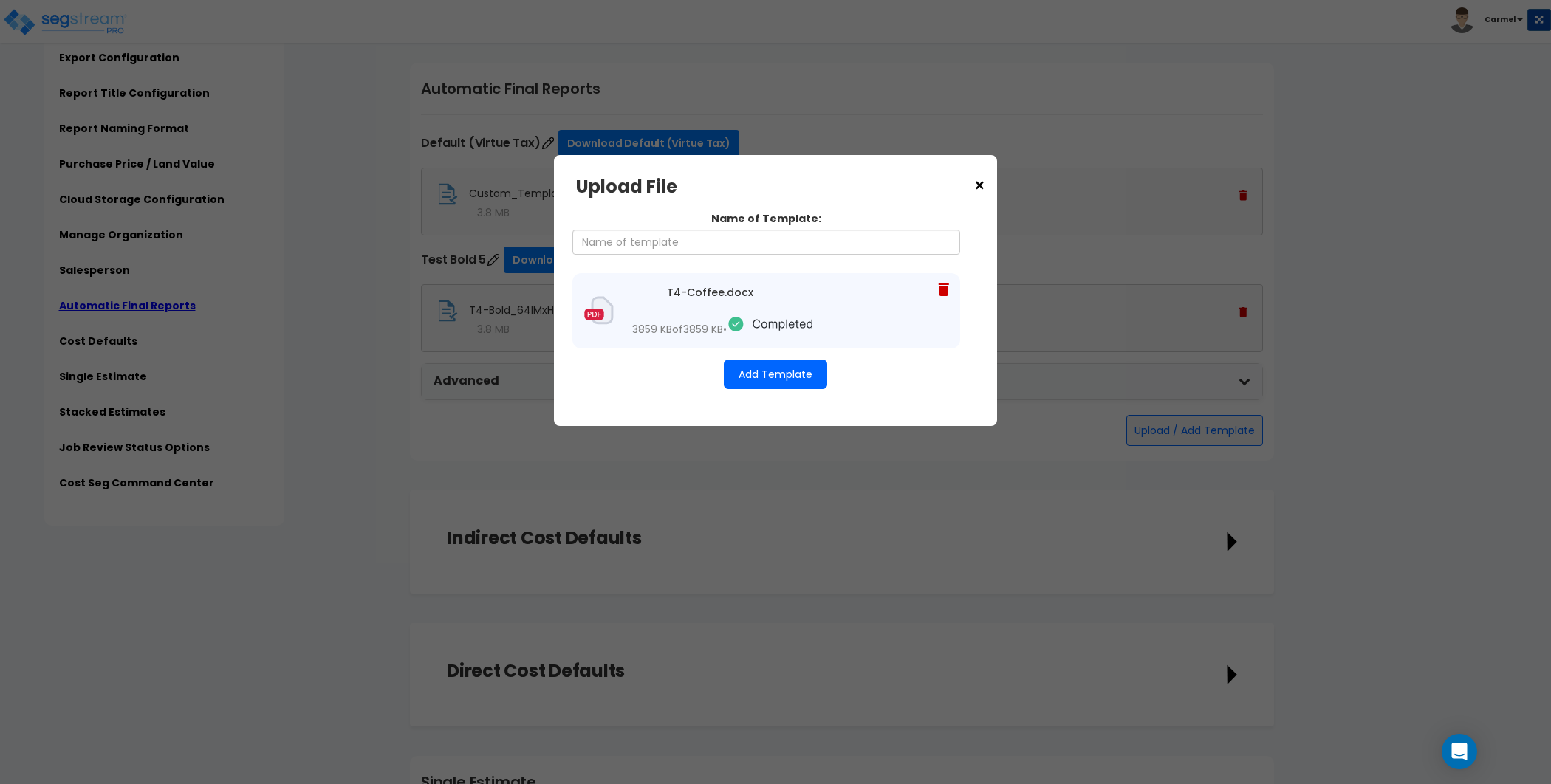
click at [759, 404] on div "Name of Template: T4-Coffee.docx 3859 KB of 3859 KB • Add Template" at bounding box center [775, 300] width 399 height 208
click at [757, 390] on button "Add Template" at bounding box center [776, 374] width 104 height 29
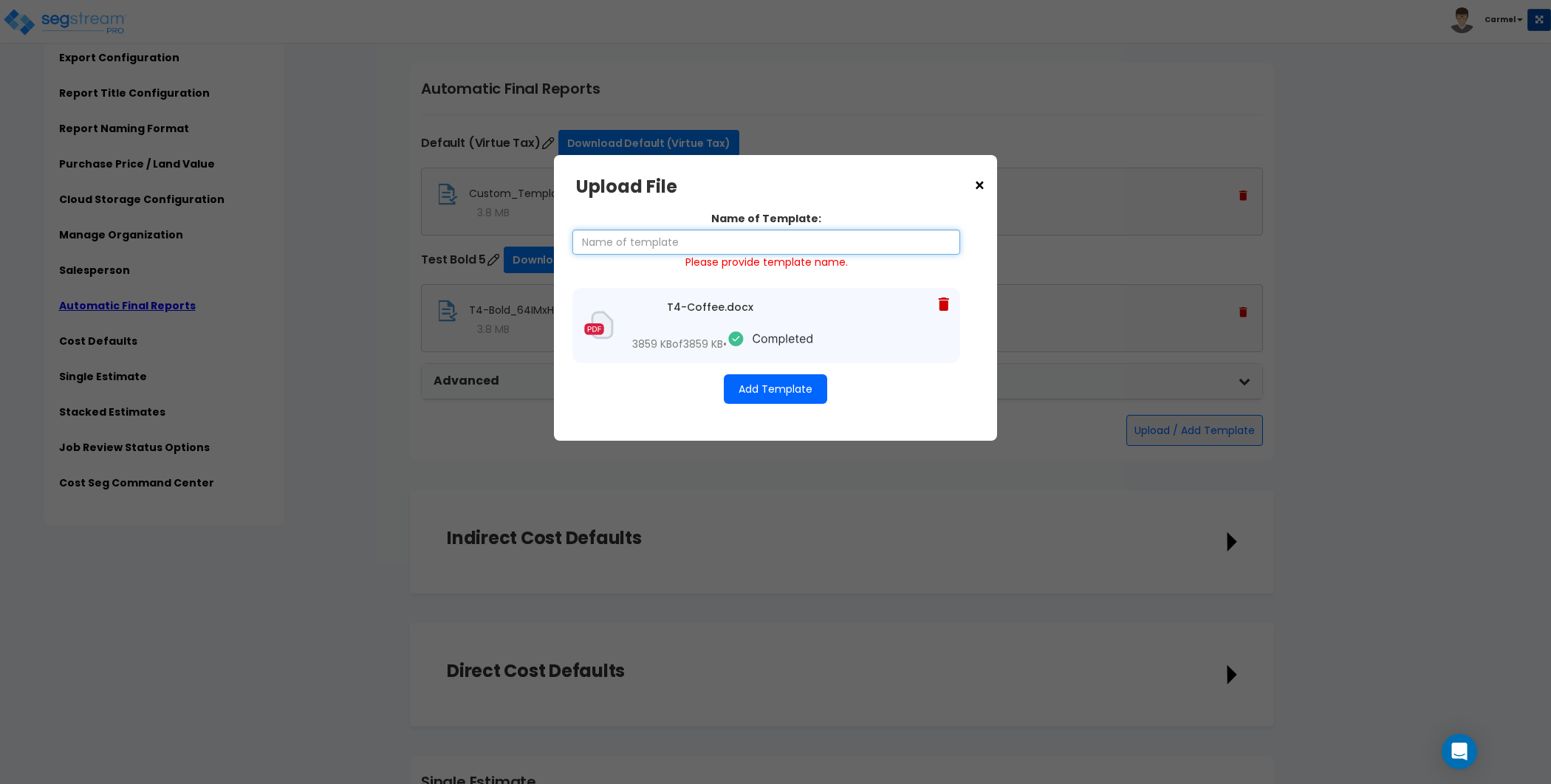
click at [721, 236] on input "Name of Template:" at bounding box center [767, 243] width 388 height 25
type input "Test Coffee 2"
click at [795, 401] on button "Add Template" at bounding box center [776, 389] width 104 height 29
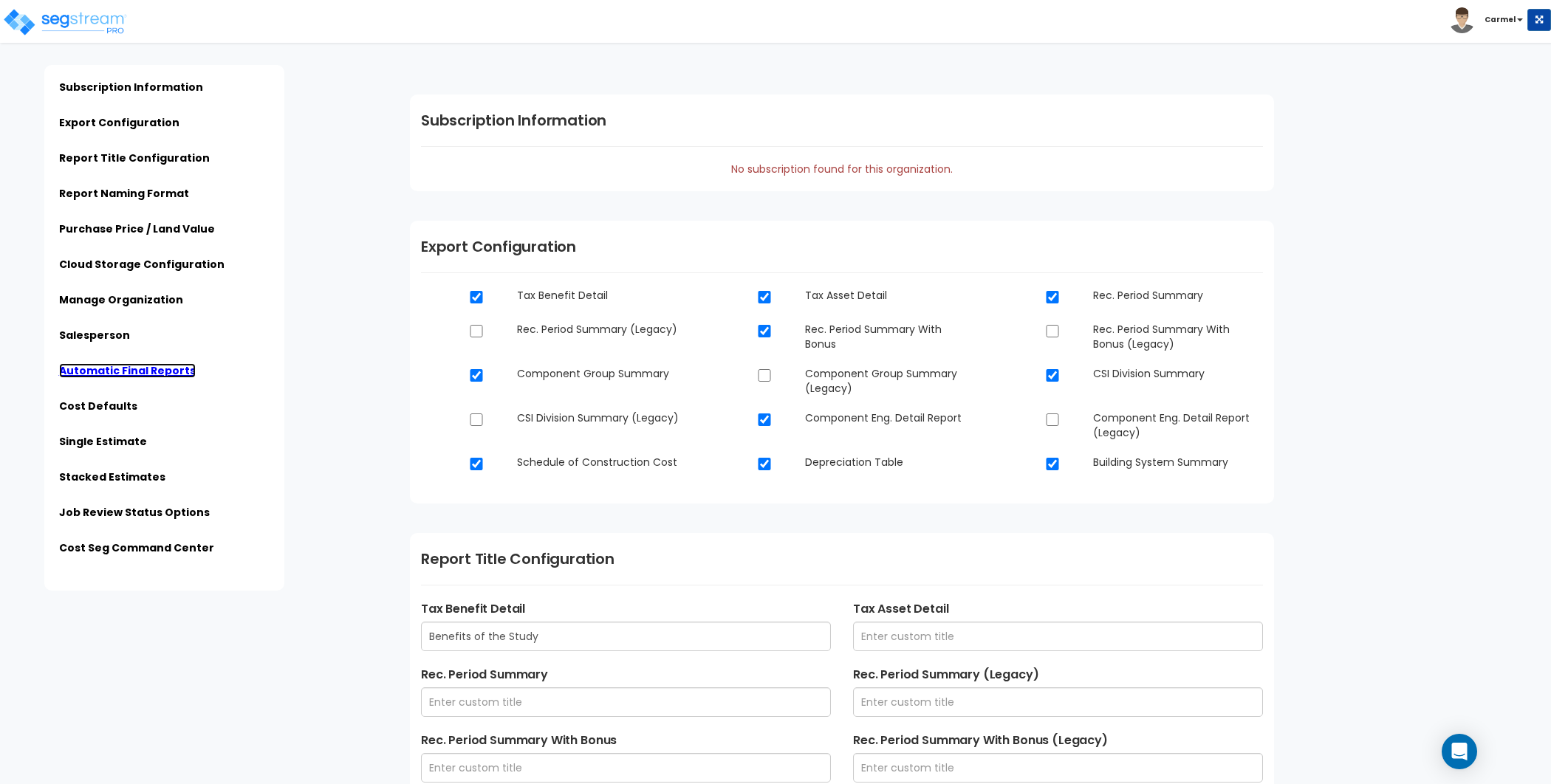
click at [100, 374] on link "Automatic Final Reports" at bounding box center [127, 370] width 137 height 15
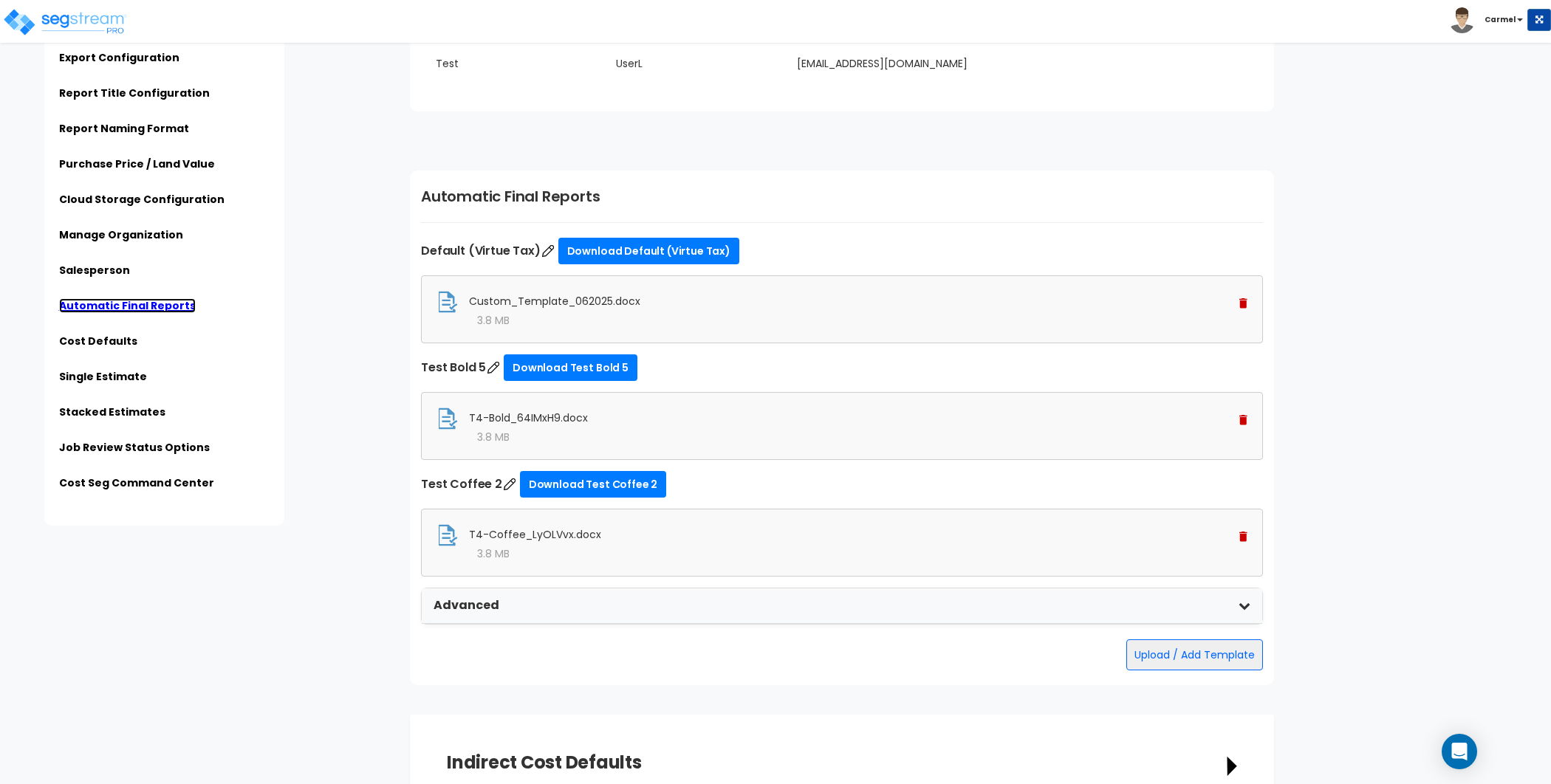
scroll to position [3518, 0]
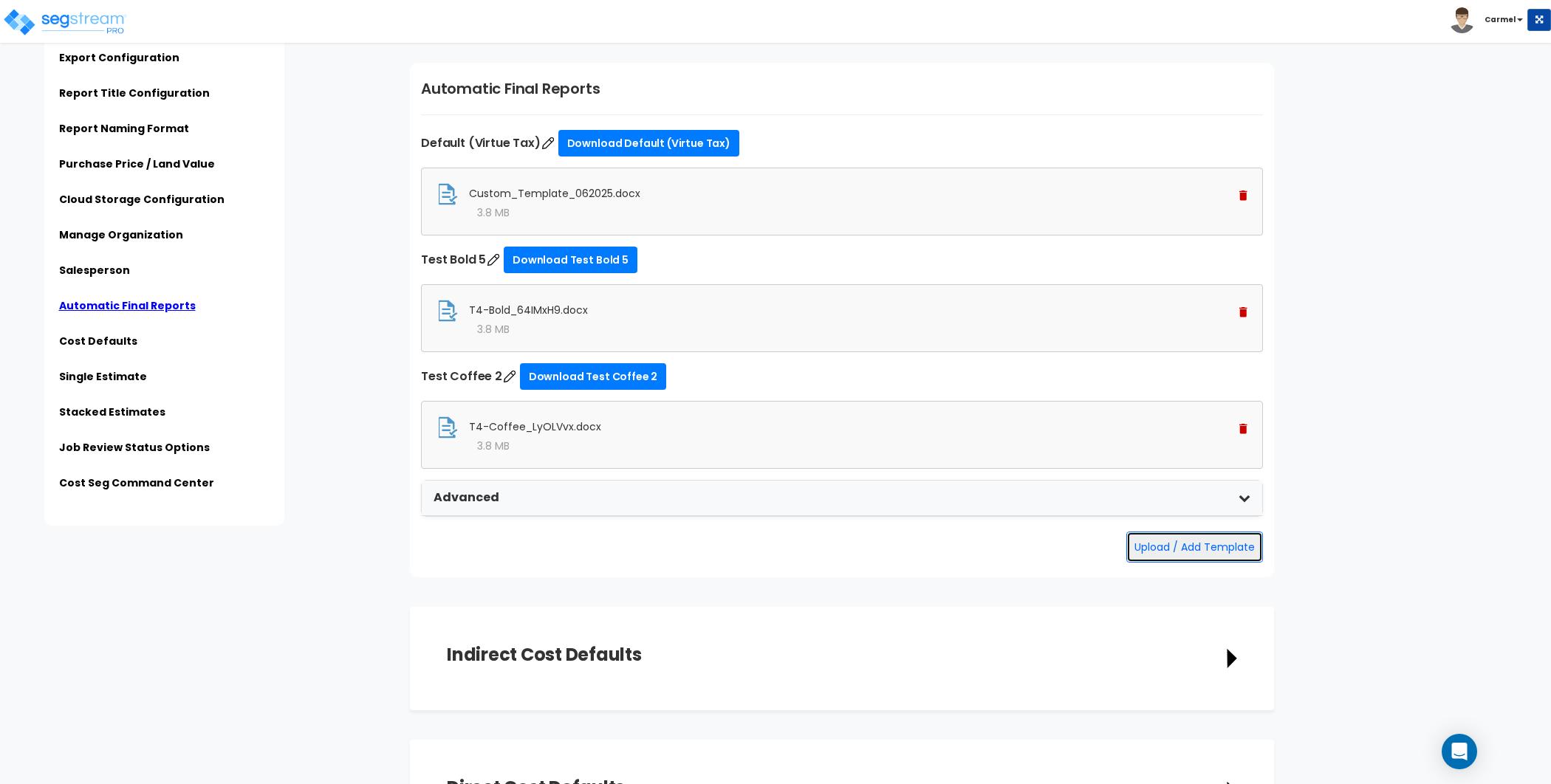
click at [1225, 539] on button "Upload / Add Template" at bounding box center [1195, 547] width 137 height 31
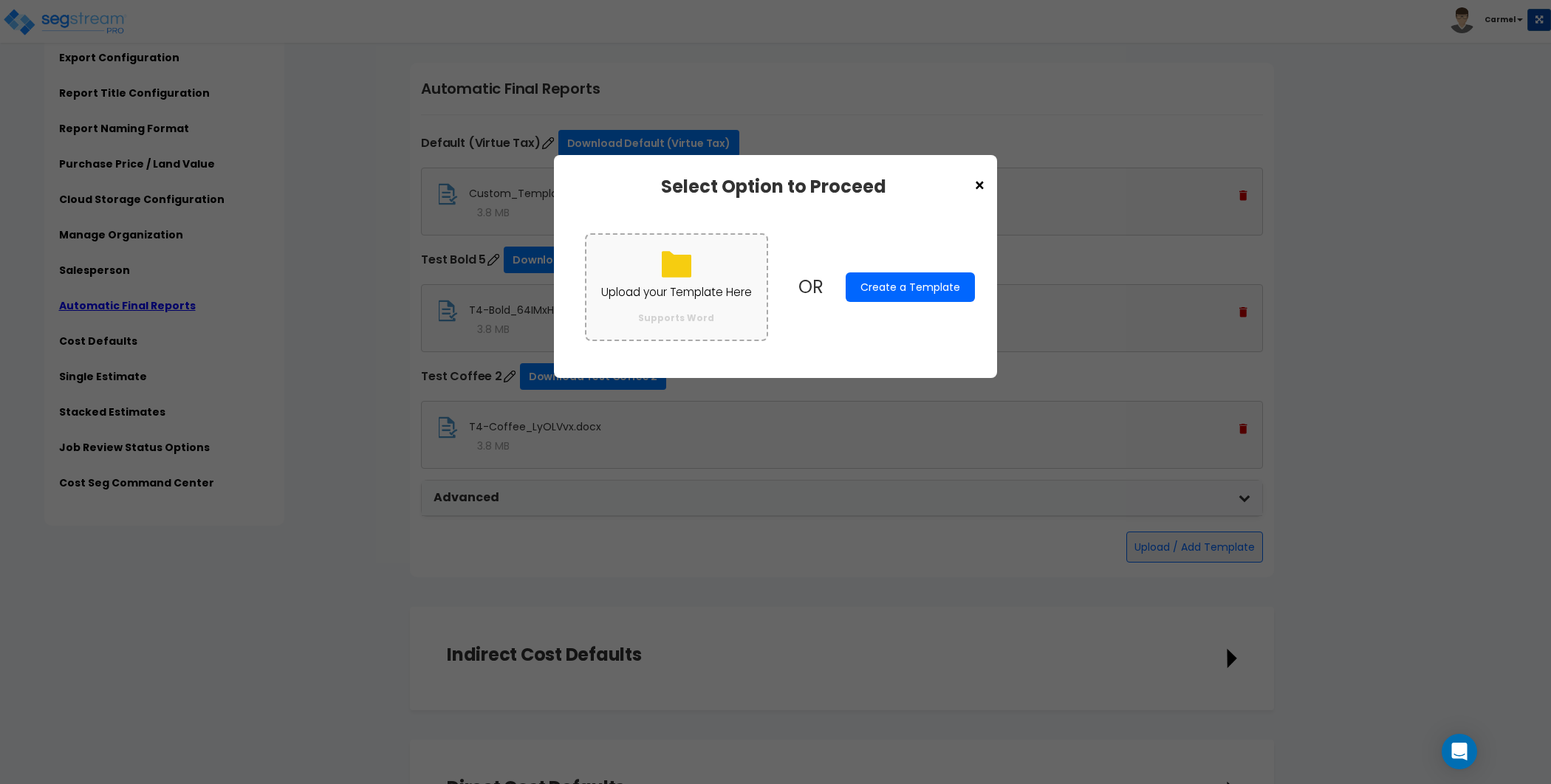
click at [672, 305] on label "Upload your Template Here Supports Word" at bounding box center [676, 286] width 183 height 107
click at [0, 0] on input "Upload your Template Here Supports Word" at bounding box center [0, 0] width 0 height 0
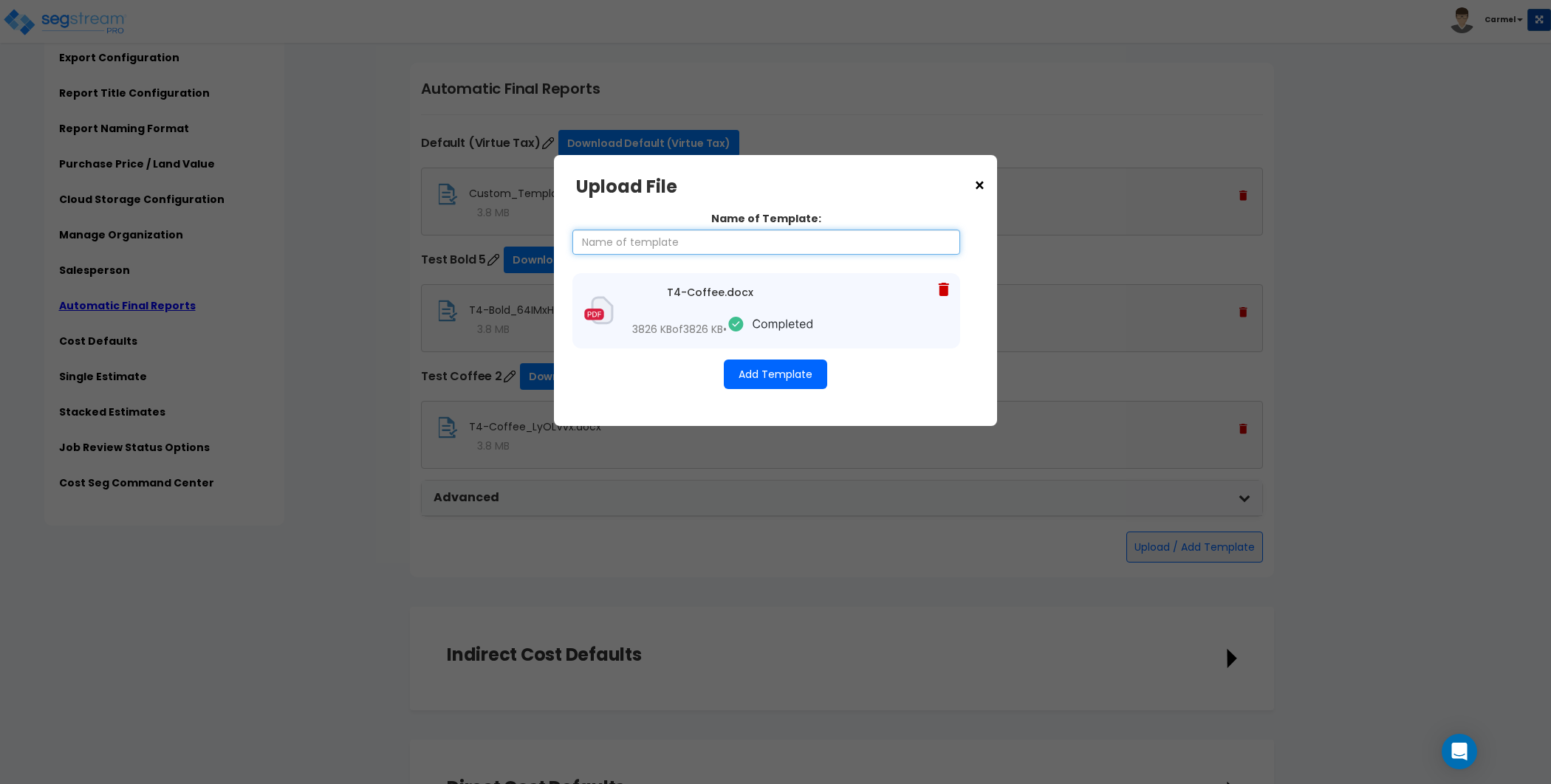
click at [732, 254] on input "Name of Template:" at bounding box center [767, 243] width 388 height 25
type input "Test Coffee 3"
click at [772, 384] on button "Add Template" at bounding box center [776, 374] width 104 height 29
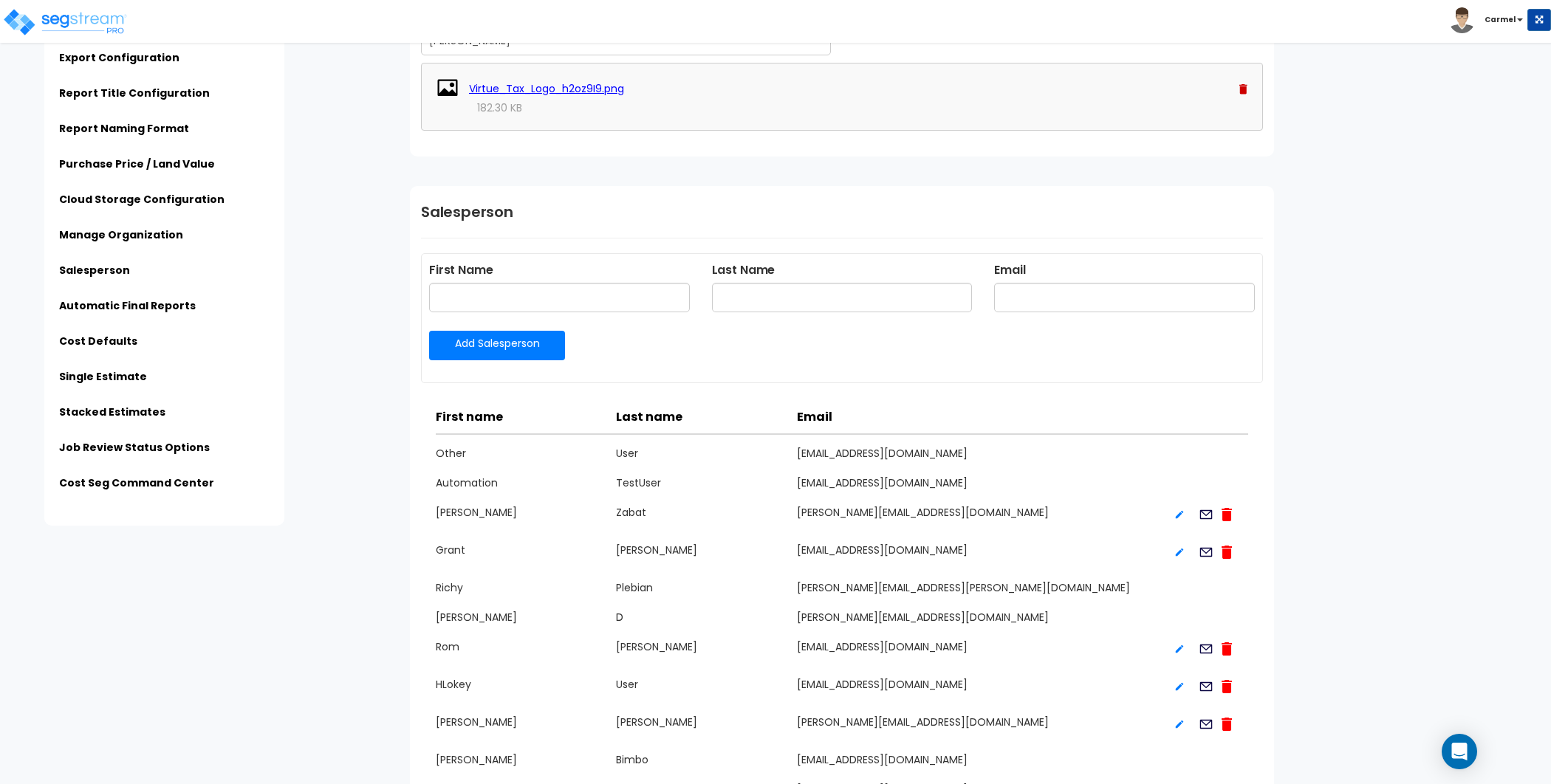
scroll to position [2595, 0]
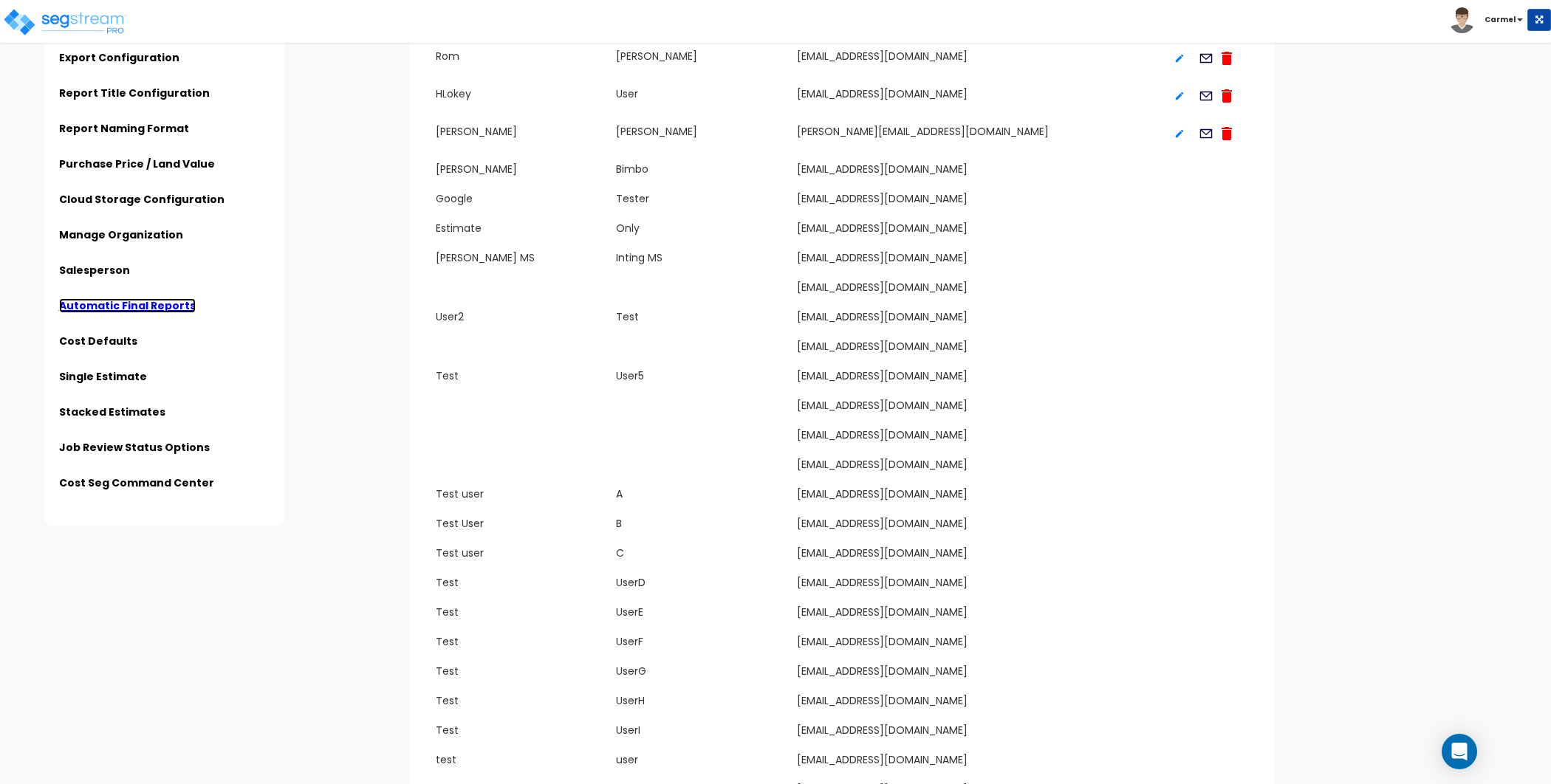
click at [169, 303] on link "Automatic Final Reports" at bounding box center [127, 305] width 137 height 15
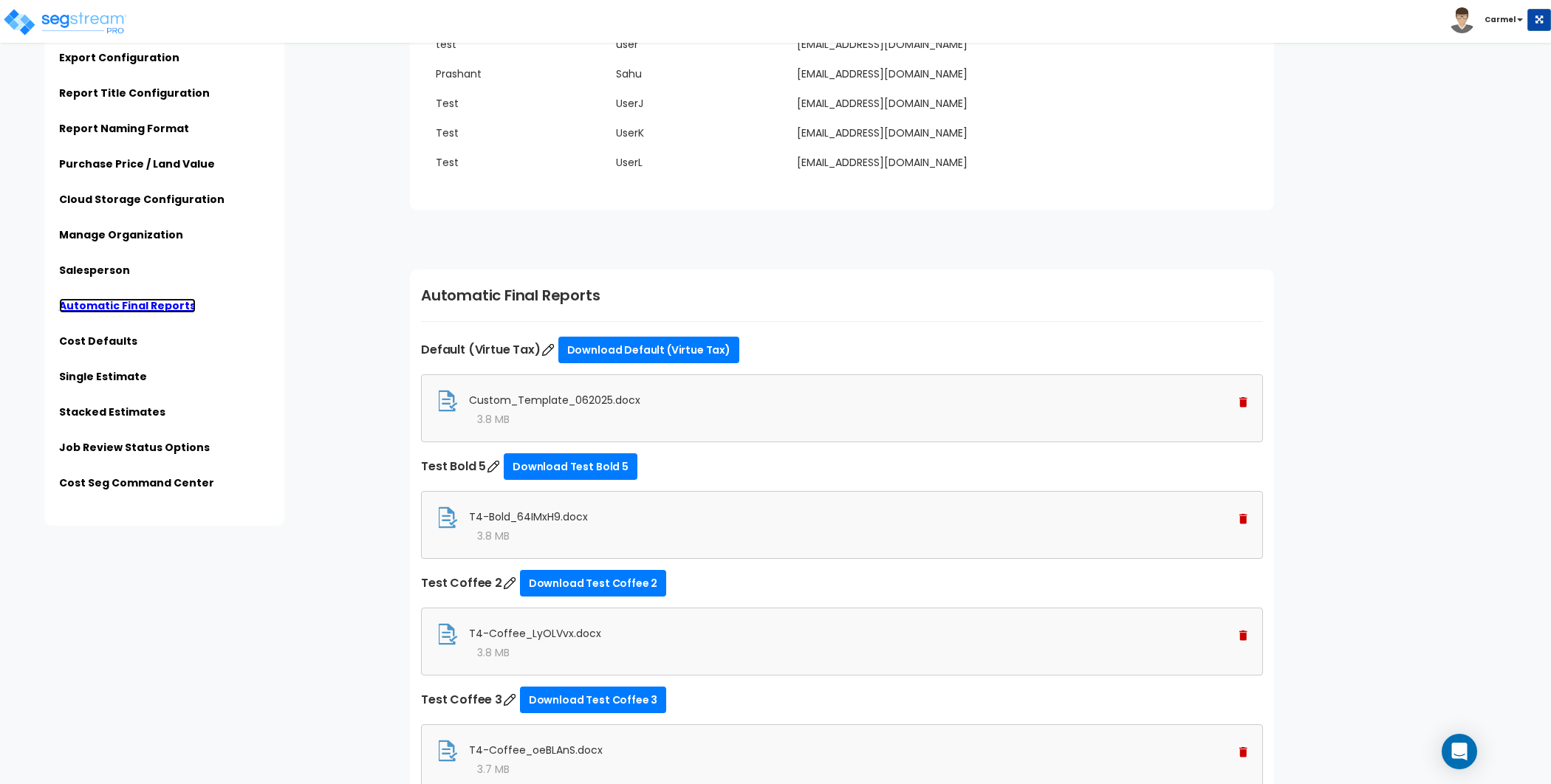
scroll to position [3518, 0]
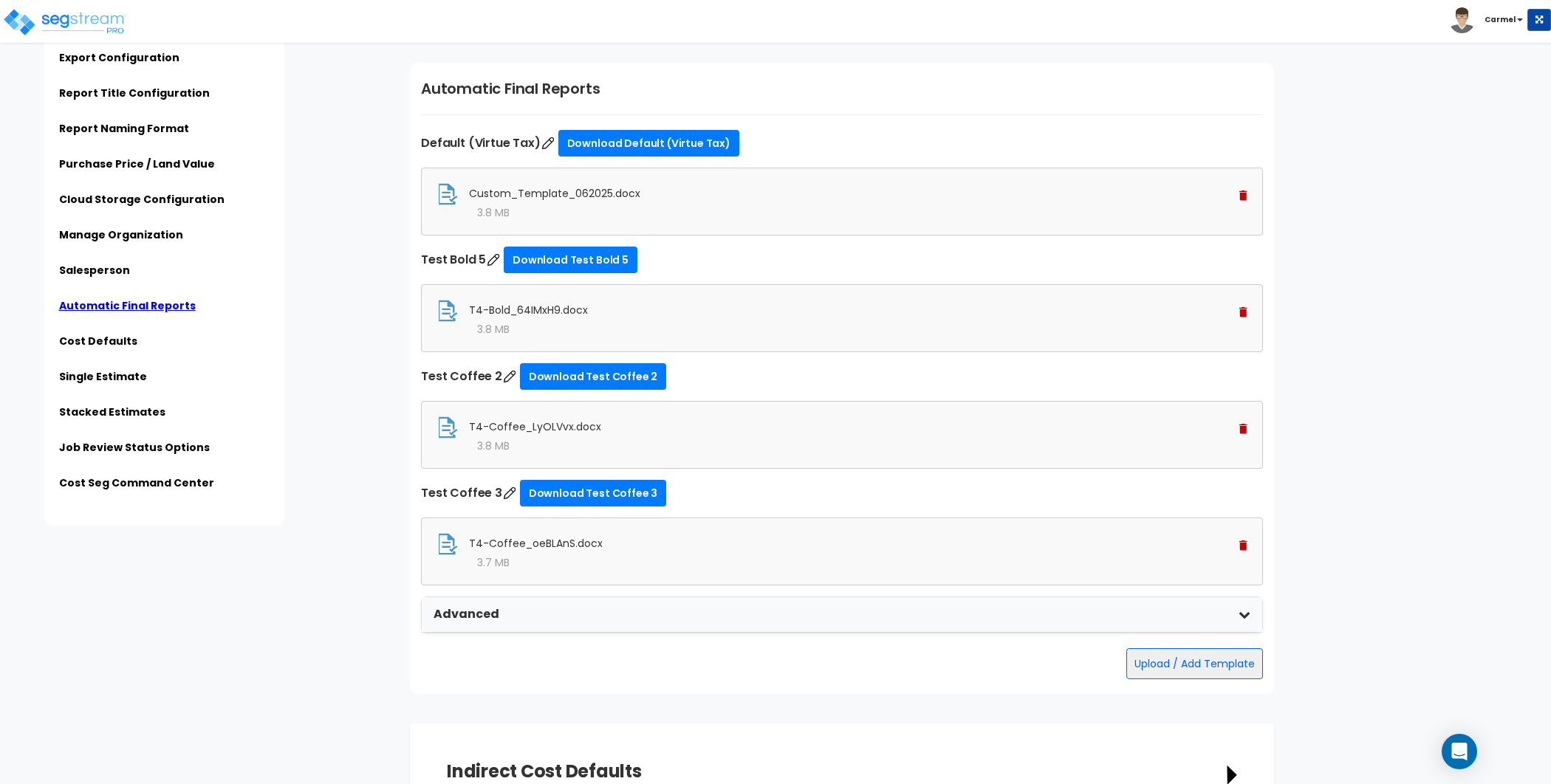
click at [1245, 424] on img at bounding box center [1244, 429] width 8 height 11
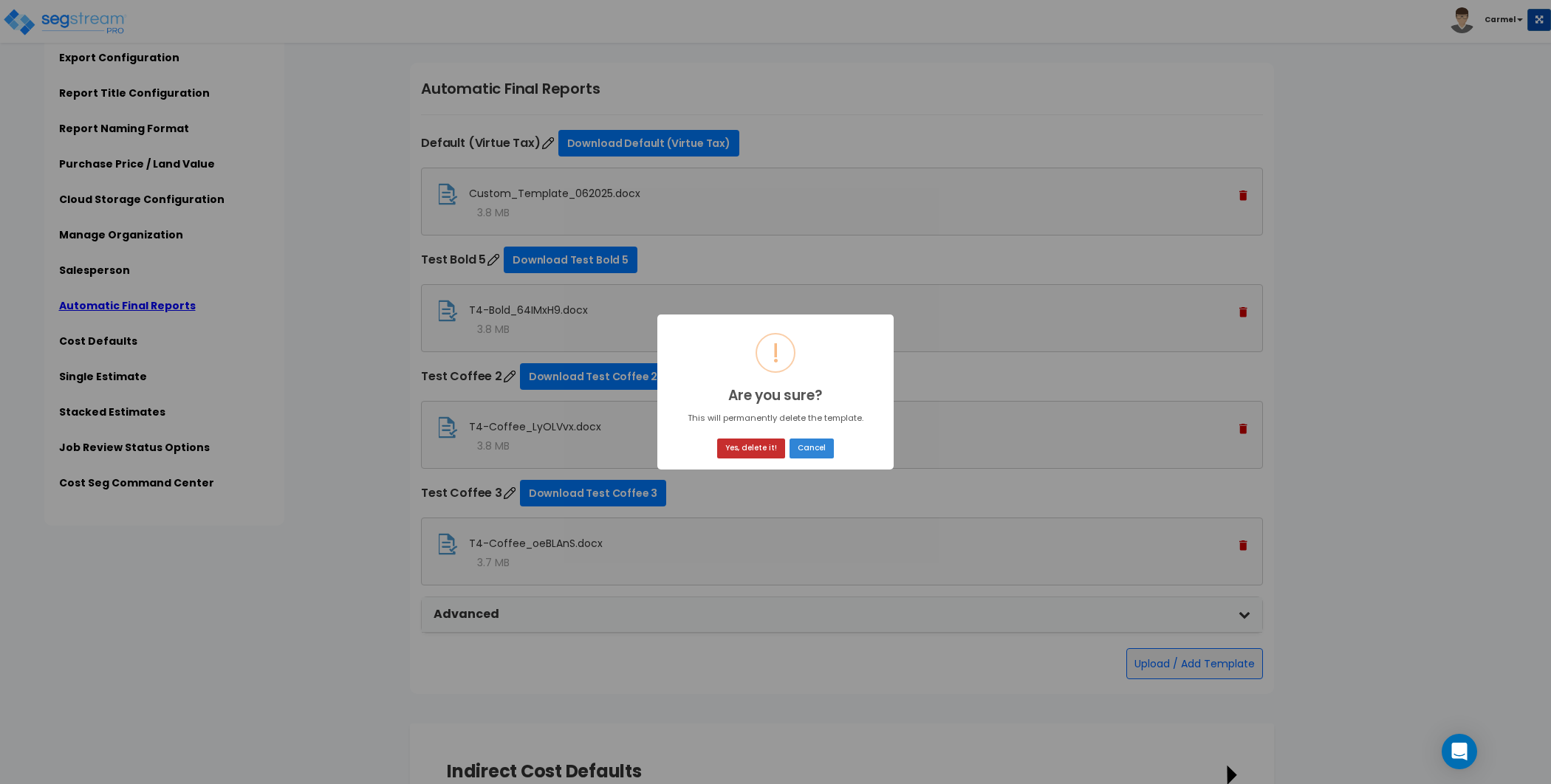
click at [769, 448] on button "Yes, delete it!" at bounding box center [750, 448] width 68 height 20
